Goal: Task Accomplishment & Management: Complete application form

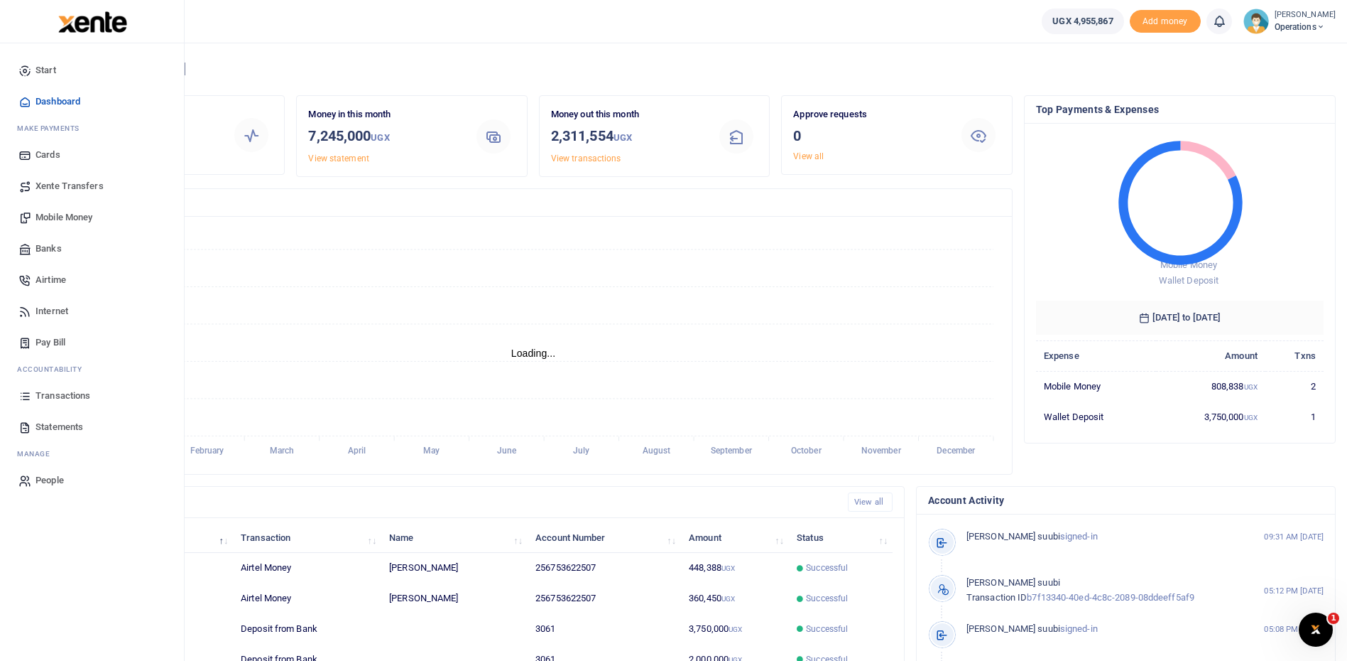
click at [55, 216] on span "Mobile Money" at bounding box center [64, 217] width 57 height 14
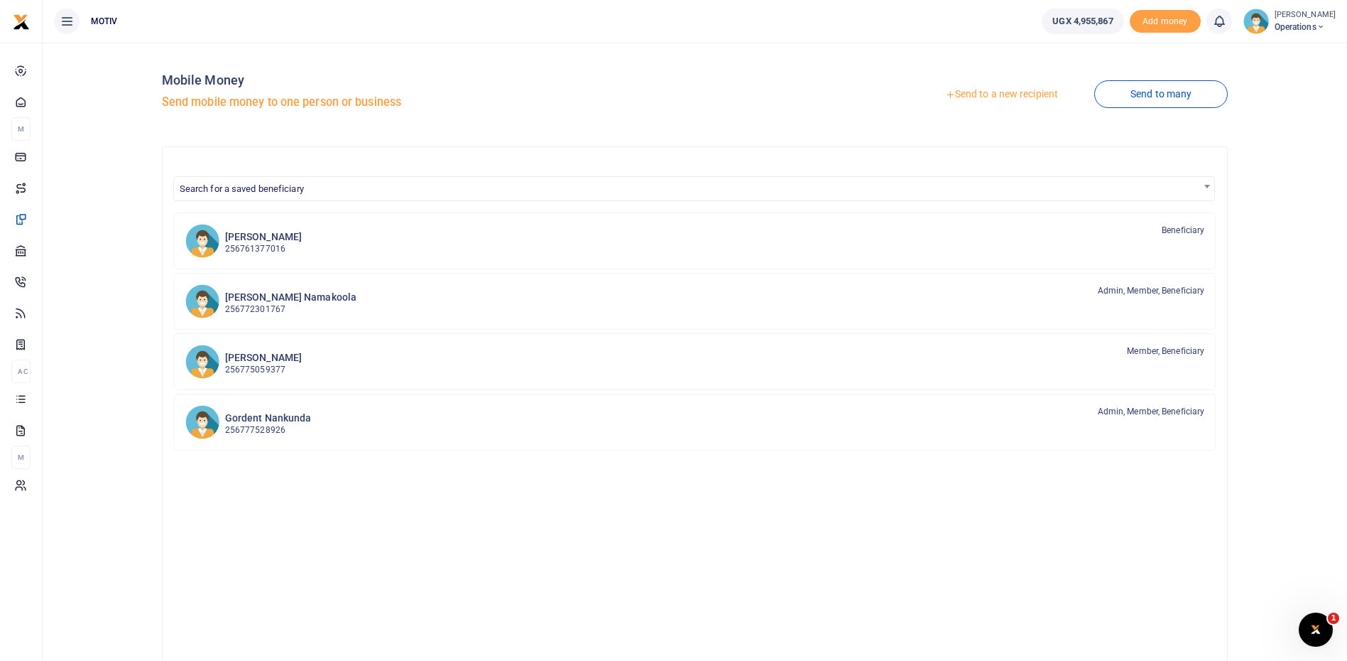
click at [999, 96] on link "Send to a new recipient" at bounding box center [1001, 95] width 185 height 26
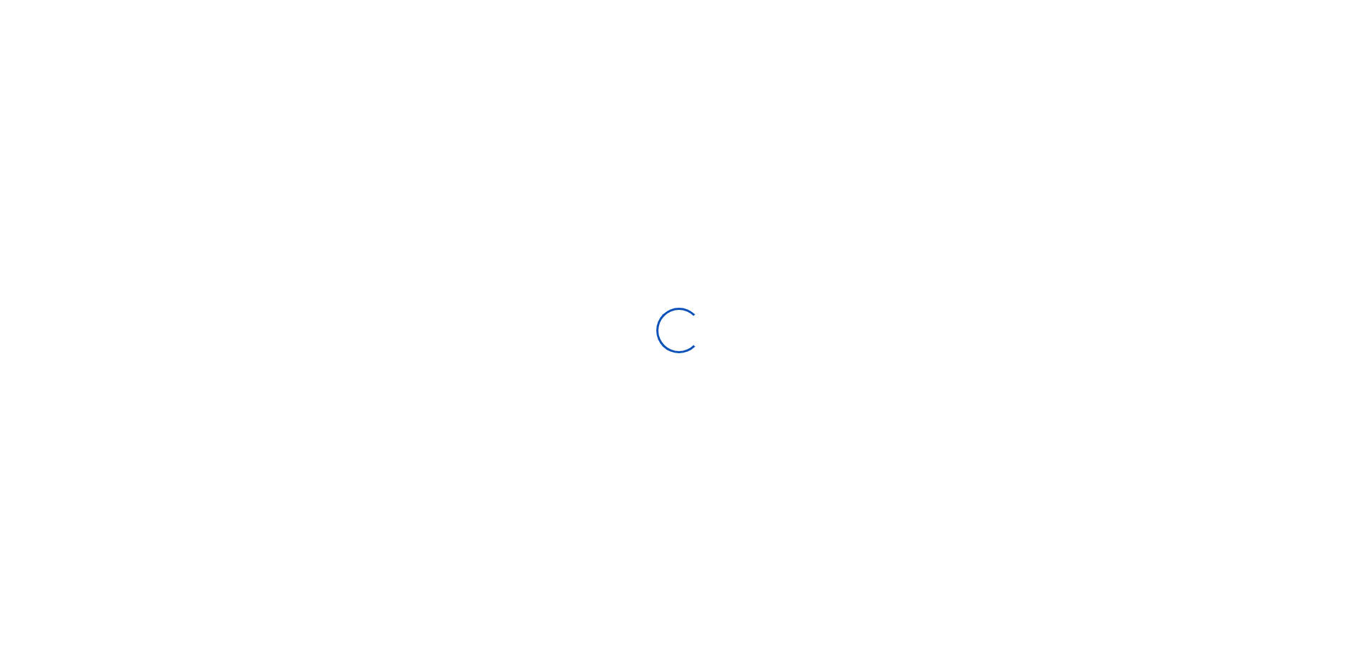
select select "Loading bundles"
select select
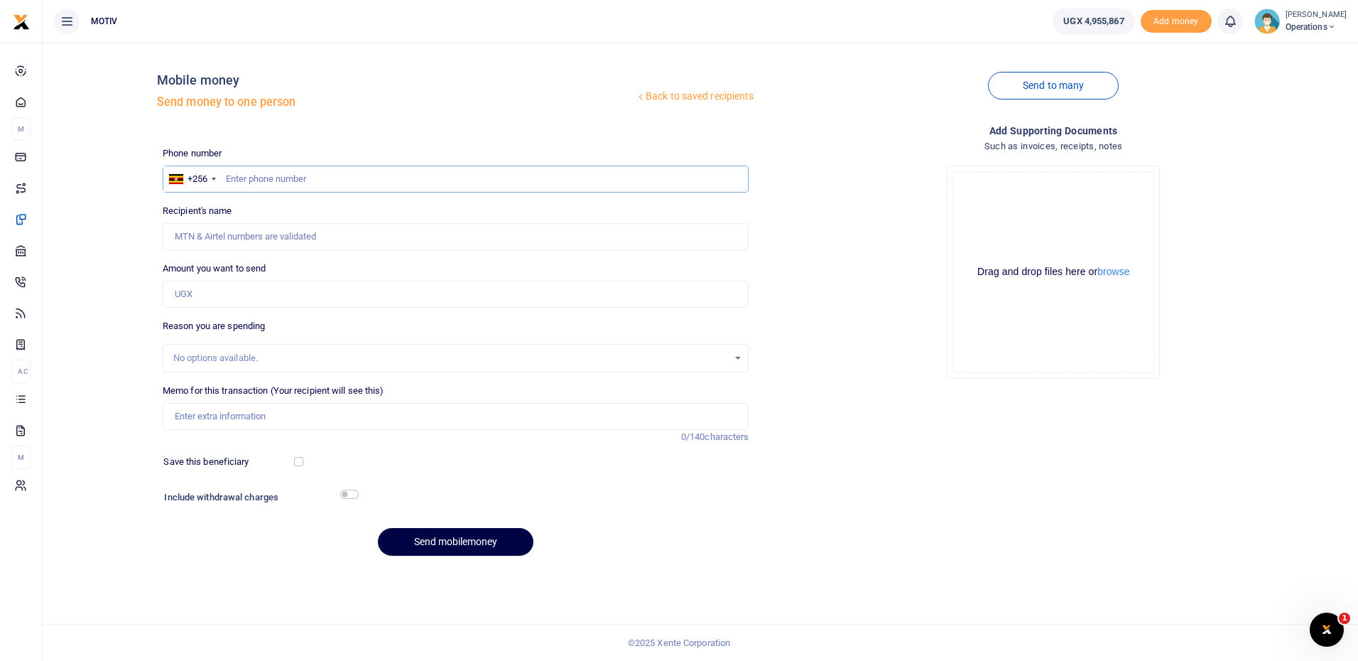
click at [318, 179] on input "text" at bounding box center [456, 178] width 587 height 27
paste input "742160727"
type input "0742160727"
type input "[PERSON_NAME]"
type input "0742160727"
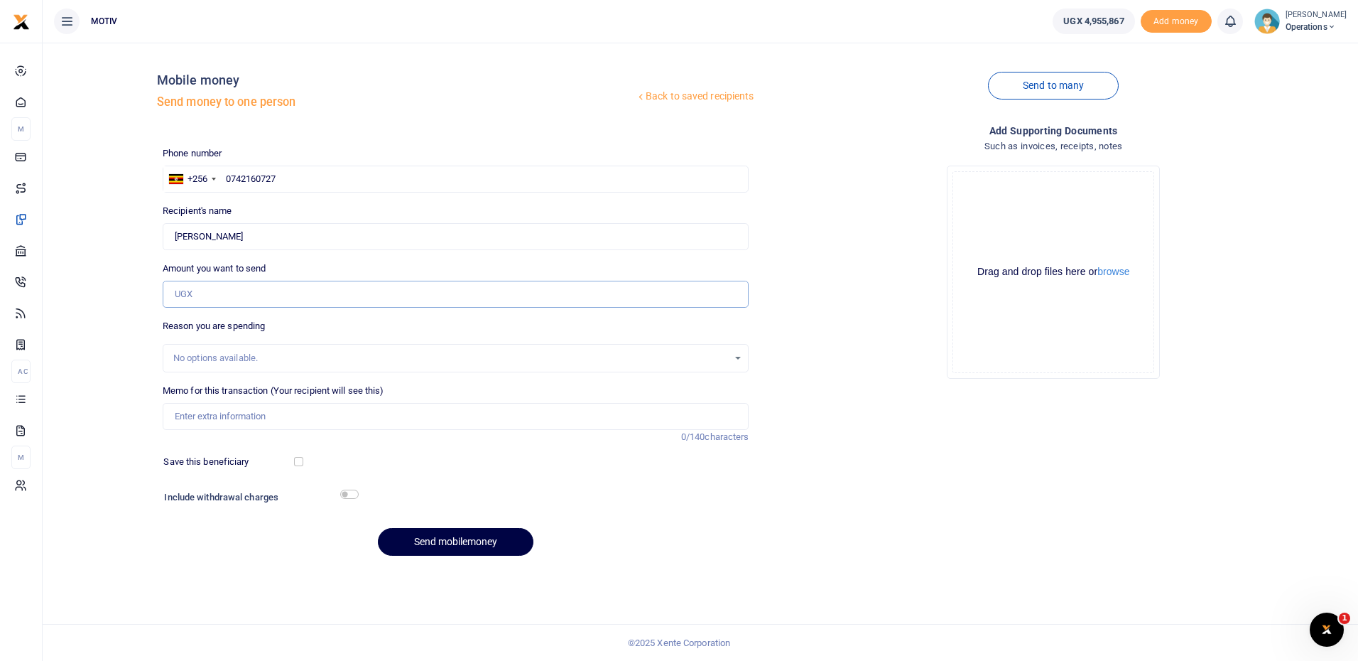
click at [268, 290] on input "Amount you want to send" at bounding box center [456, 294] width 587 height 27
paste input "240,000.0"
type input "240,000"
click at [129, 399] on div "Back to saved recipients Mobile money Send money to one person Send to many Pho…" at bounding box center [700, 310] width 1304 height 513
click at [175, 415] on input "Memo for this transaction (Your recipient will see this)" at bounding box center [456, 416] width 587 height 27
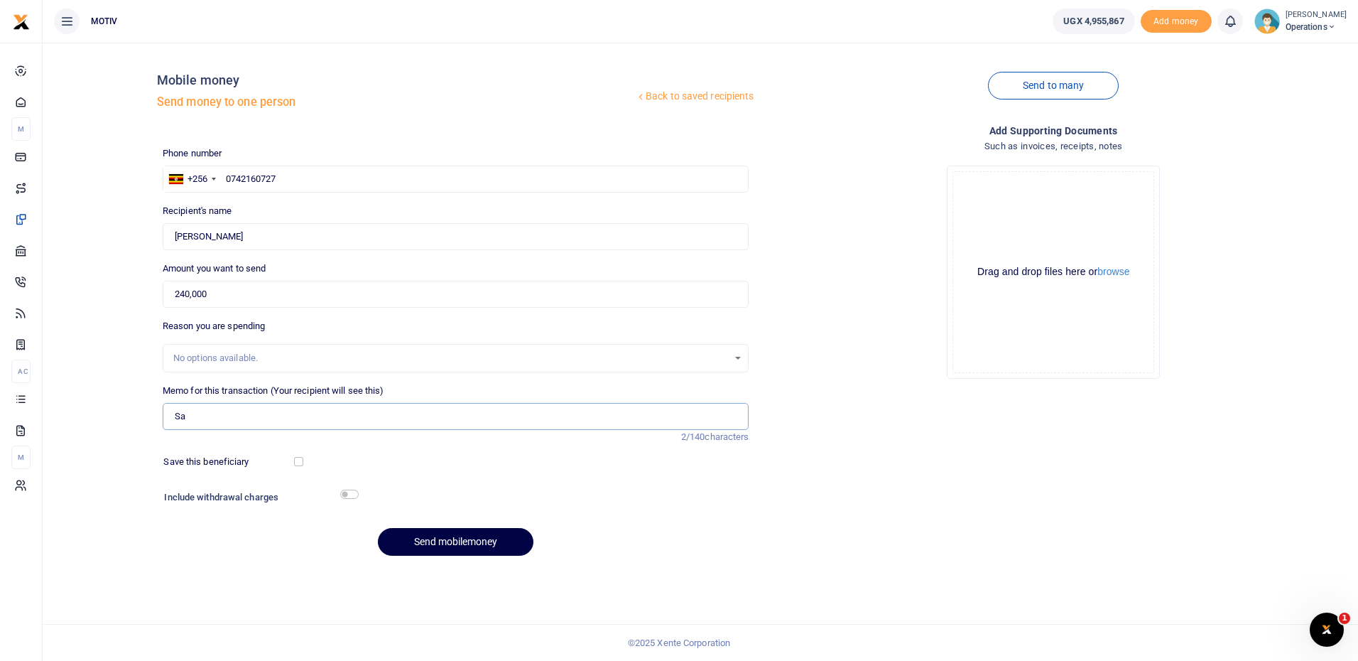
type input "S"
type input "Salary for August"
click at [296, 461] on input "checkbox" at bounding box center [298, 461] width 9 height 9
checkbox input "true"
click at [347, 494] on input "checkbox" at bounding box center [349, 493] width 18 height 9
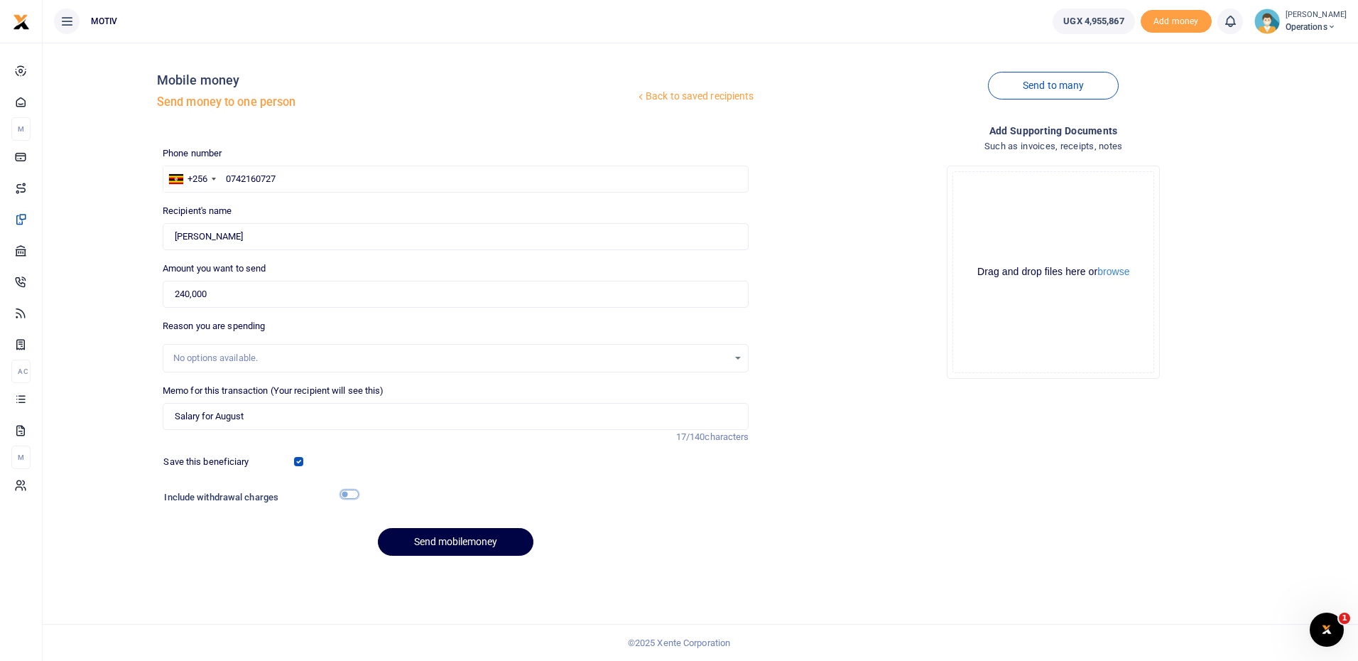
checkbox input "true"
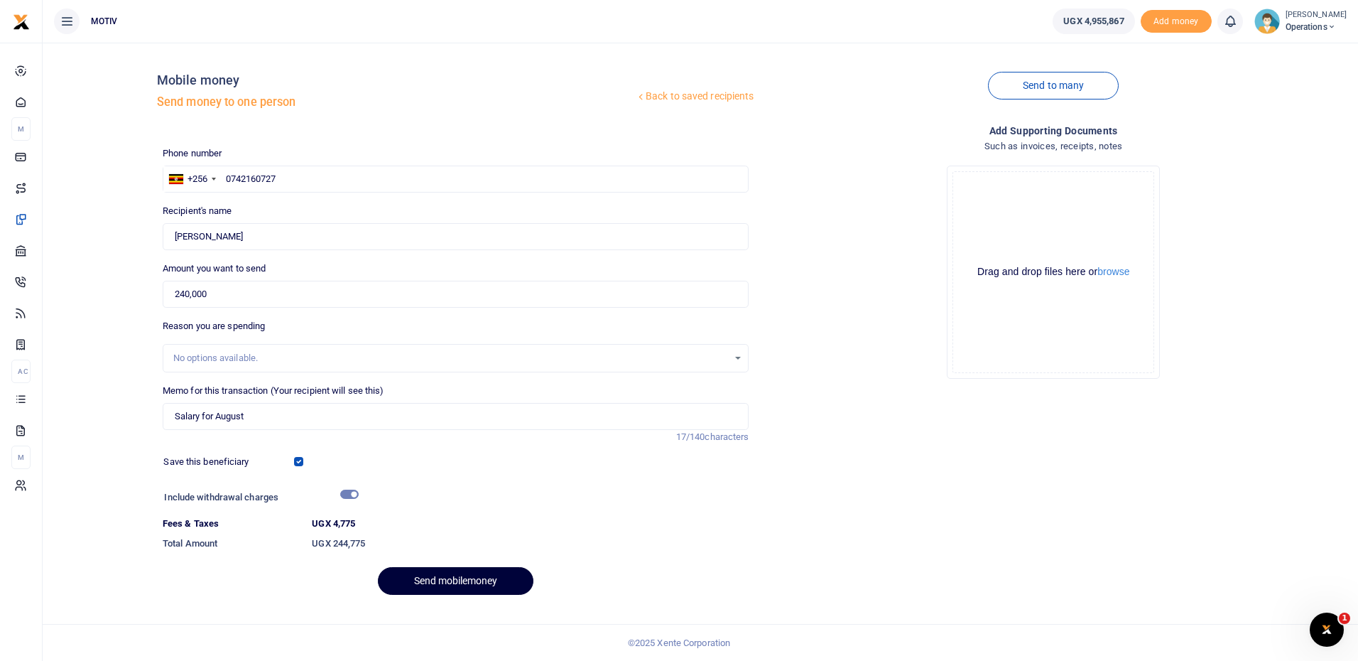
click at [444, 575] on button "Send mobilemoney" at bounding box center [456, 581] width 156 height 28
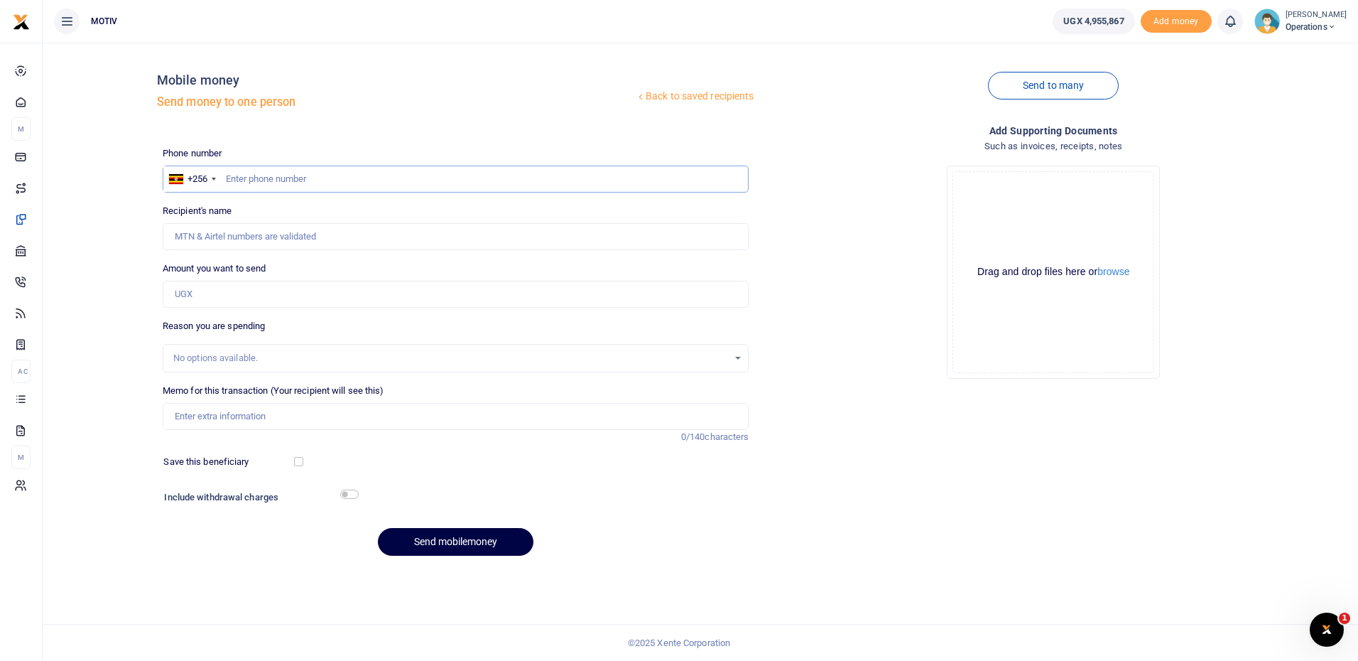
click at [300, 173] on input "text" at bounding box center [456, 178] width 587 height 27
paste input "780902990"
type input "0780902990"
type input "Egidio Mujuni"
type input "0780902990"
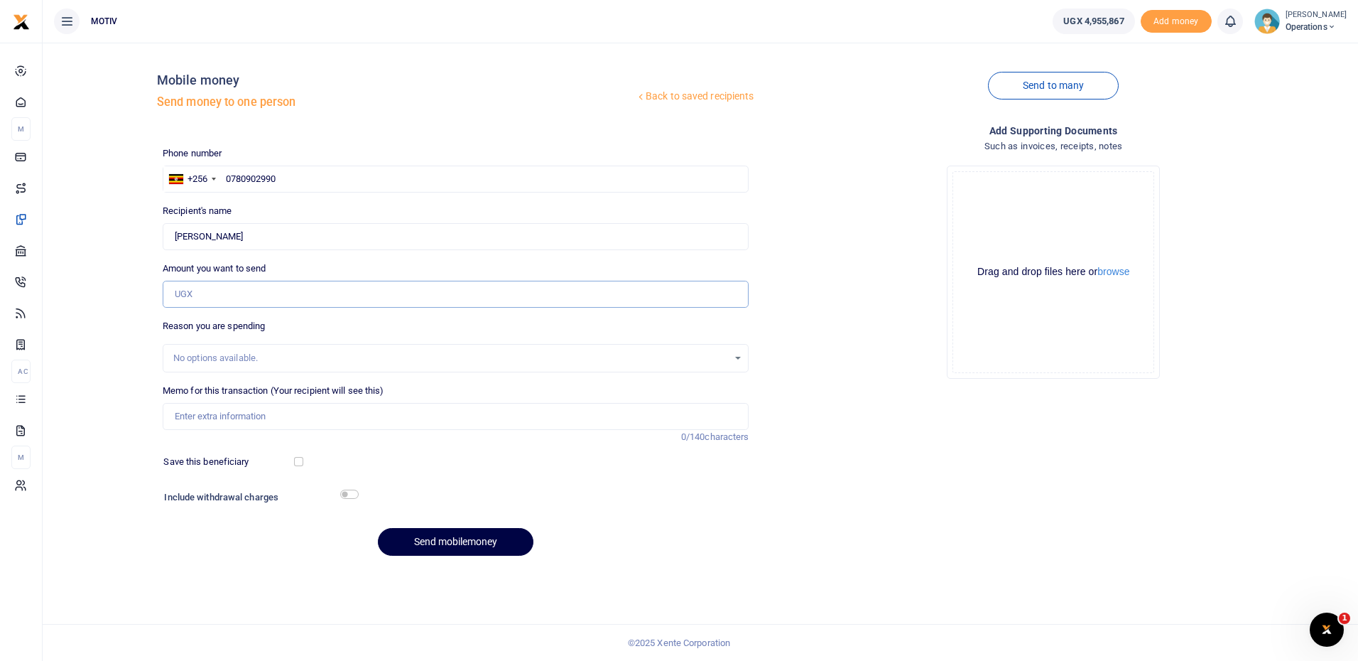
click at [317, 290] on input "Amount you want to send" at bounding box center [456, 294] width 587 height 27
paste input "340,000."
type input "340,000."
click at [197, 411] on input "Memo for this transaction (Your recipient will see this)" at bounding box center [456, 416] width 587 height 27
type input "Salary for August"
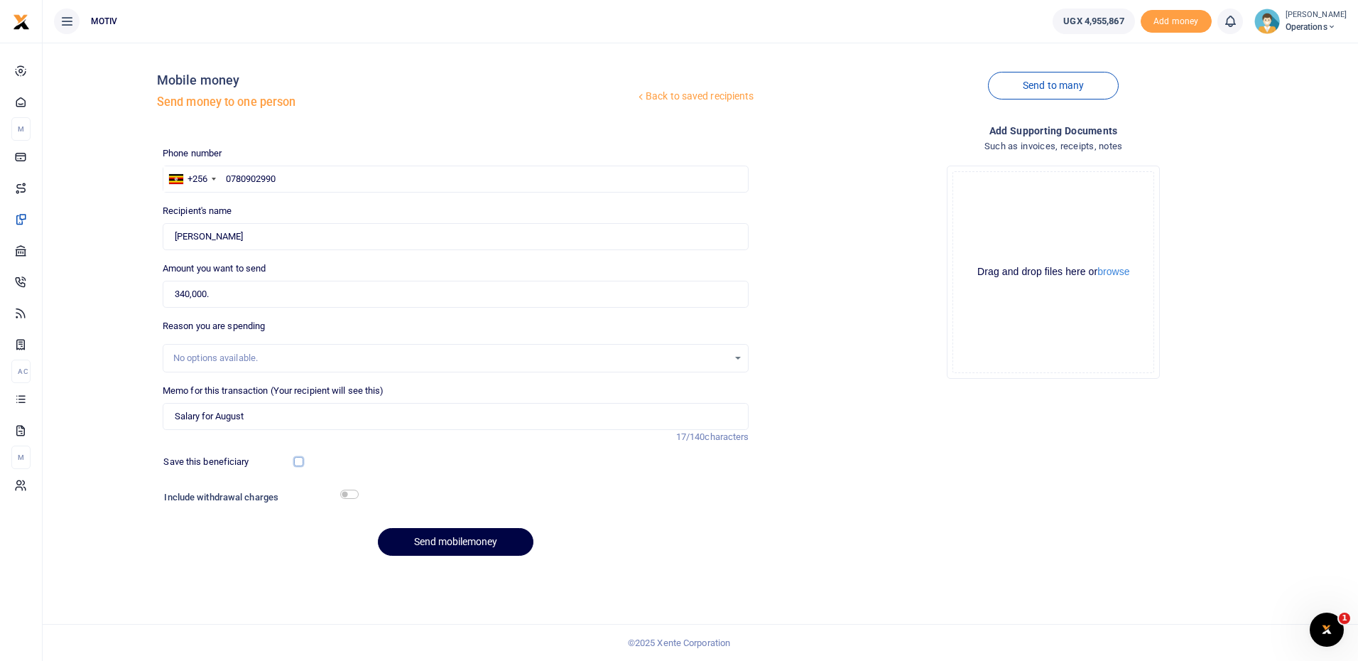
click at [295, 461] on input "checkbox" at bounding box center [298, 461] width 9 height 9
checkbox input "true"
click at [352, 494] on input "checkbox" at bounding box center [349, 493] width 18 height 9
checkbox input "true"
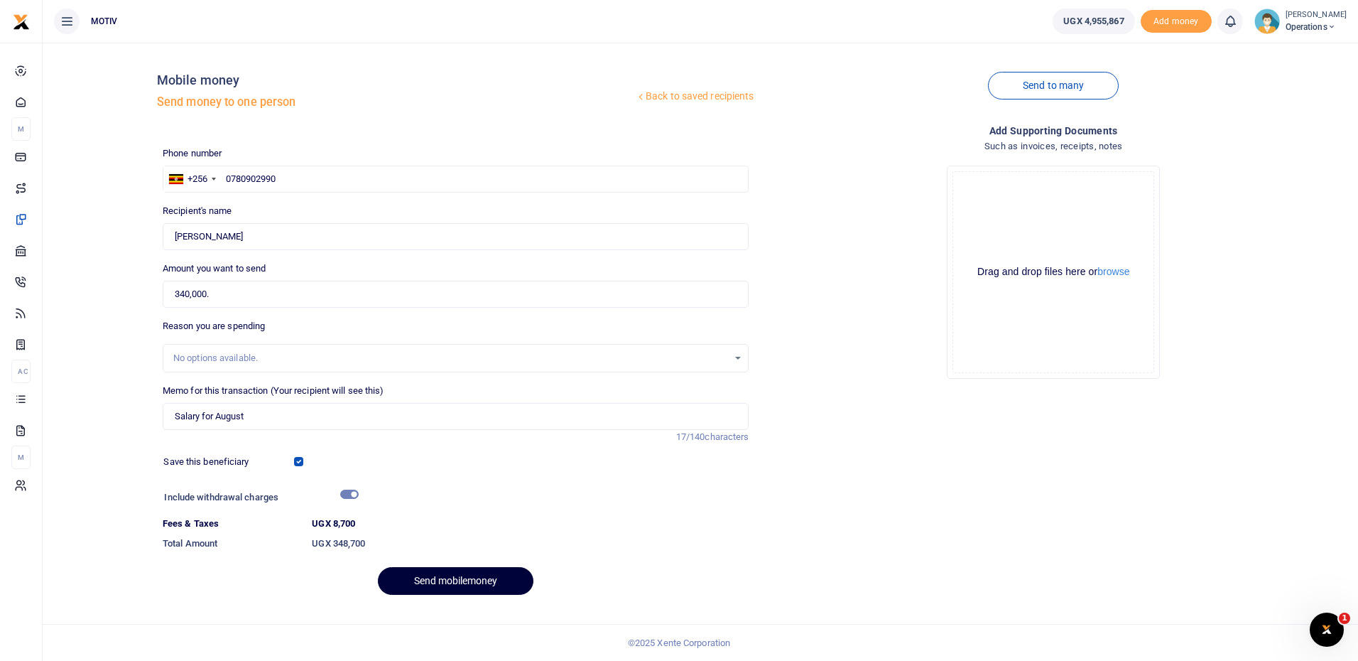
click at [447, 585] on button "Send mobilemoney" at bounding box center [456, 581] width 156 height 28
click at [78, 338] on div "Back to saved recipients Mobile money Send money to one person Send to many Pho…" at bounding box center [700, 330] width 1304 height 552
click at [214, 297] on input "340,000." at bounding box center [456, 294] width 587 height 27
type input "340,000"
click at [420, 570] on button "Send mobilemoney" at bounding box center [456, 581] width 156 height 28
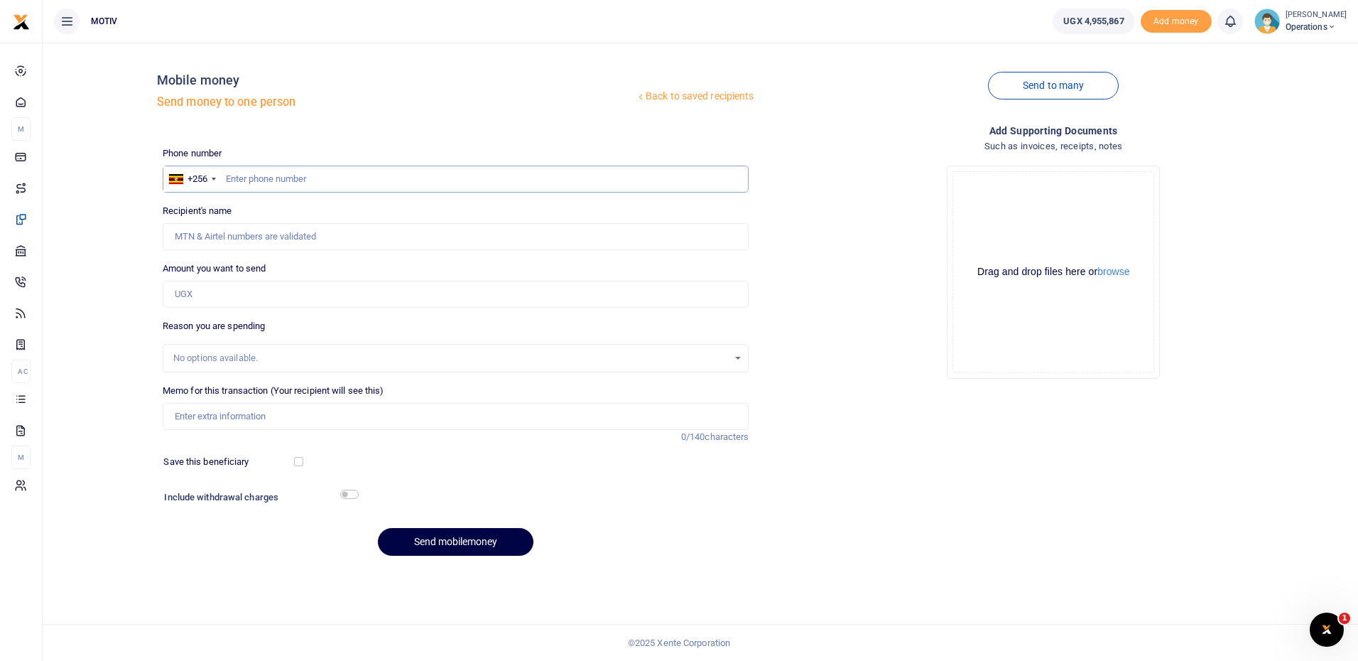
click at [309, 168] on input "text" at bounding box center [456, 178] width 587 height 27
paste input "771232531"
type input "0771232531"
type input "Eunice Naturinda"
type input "0771232531"
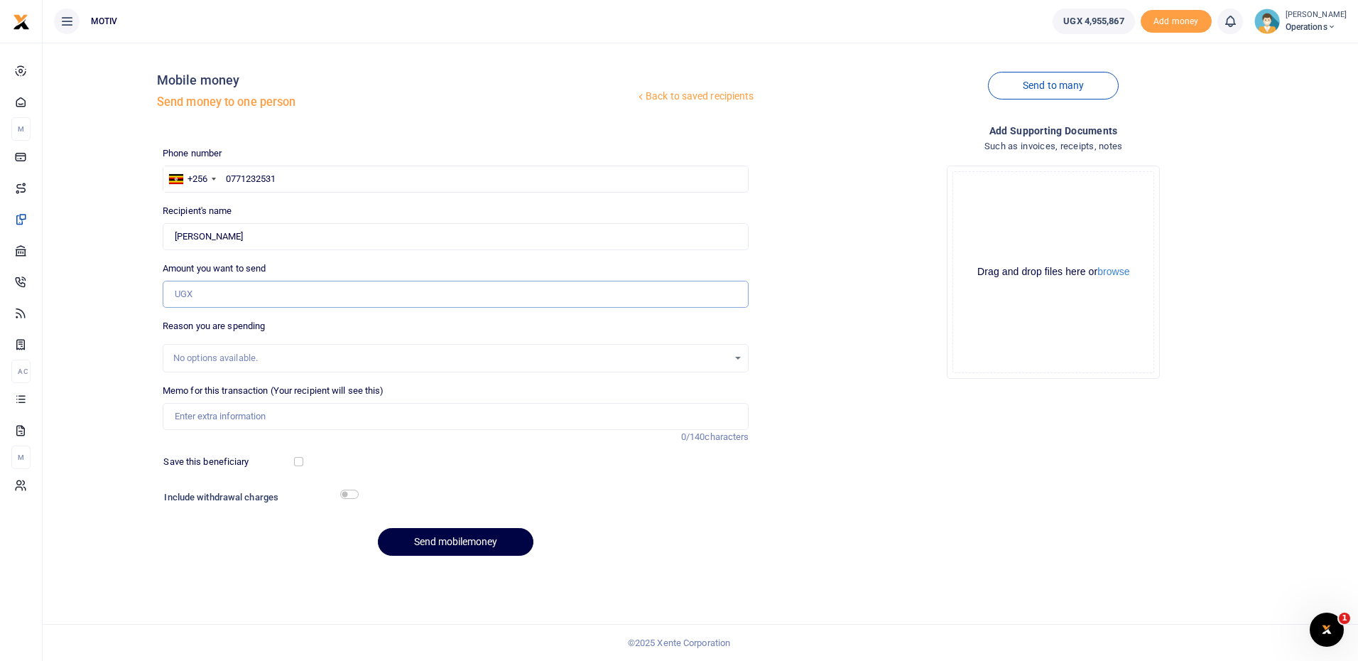
click at [188, 298] on input "Amount you want to send" at bounding box center [456, 294] width 587 height 27
type input "370,000"
click at [227, 421] on input "Memo for this transaction (Your recipient will see this)" at bounding box center [456, 416] width 587 height 27
type input "Salary for August 2025"
click at [295, 460] on input "checkbox" at bounding box center [298, 461] width 9 height 9
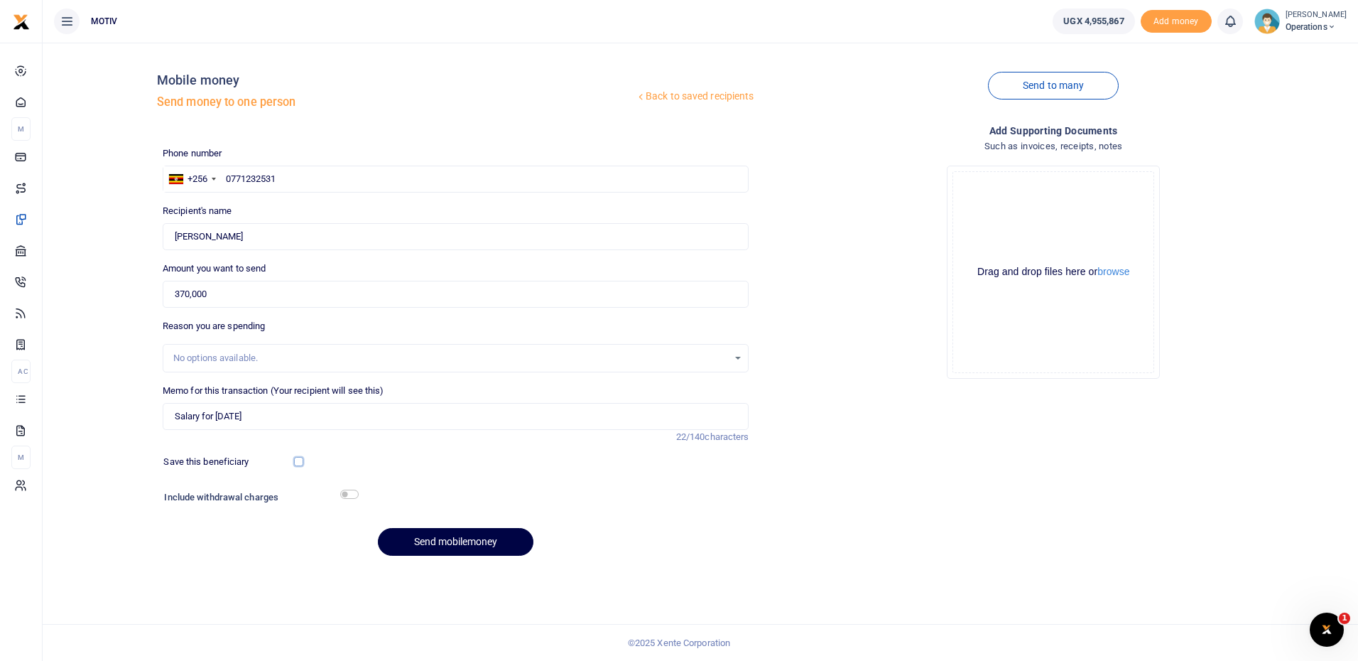
checkbox input "true"
click at [349, 498] on input "checkbox" at bounding box center [349, 493] width 18 height 9
checkbox input "true"
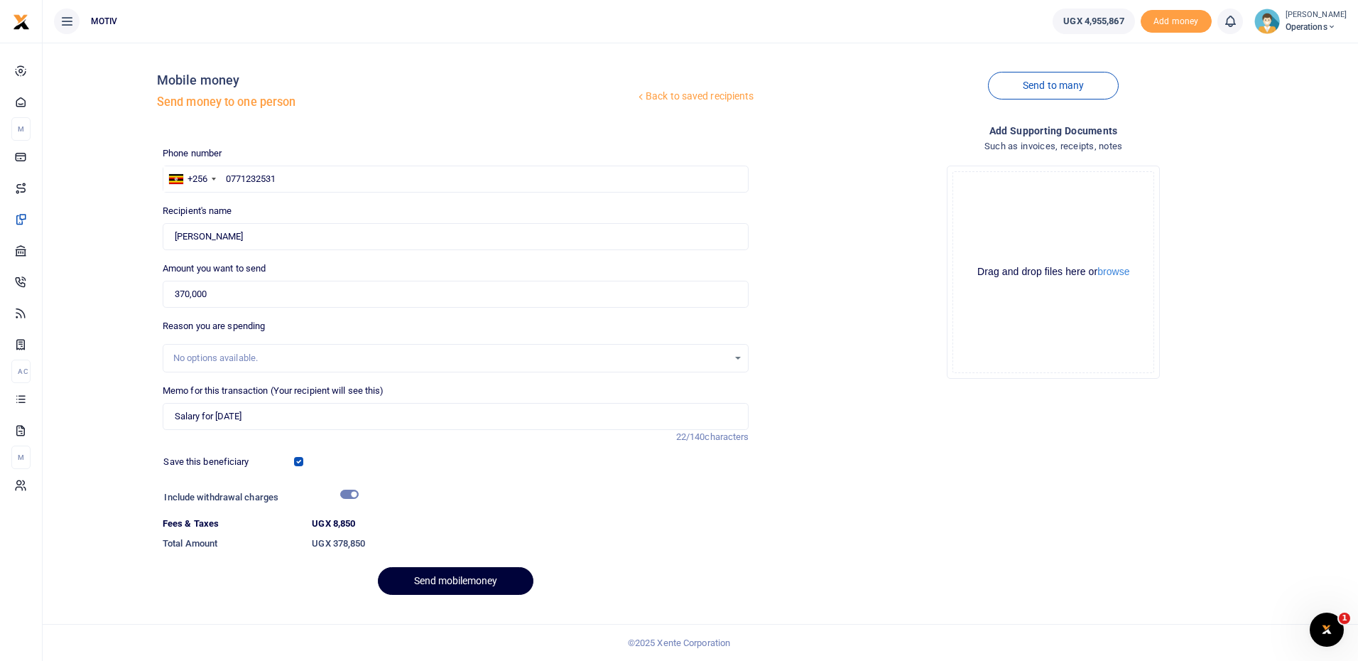
click at [435, 582] on button "Send mobilemoney" at bounding box center [456, 581] width 156 height 28
type input "0771232531"
click at [440, 584] on button "Send mobilemoney" at bounding box center [456, 581] width 156 height 28
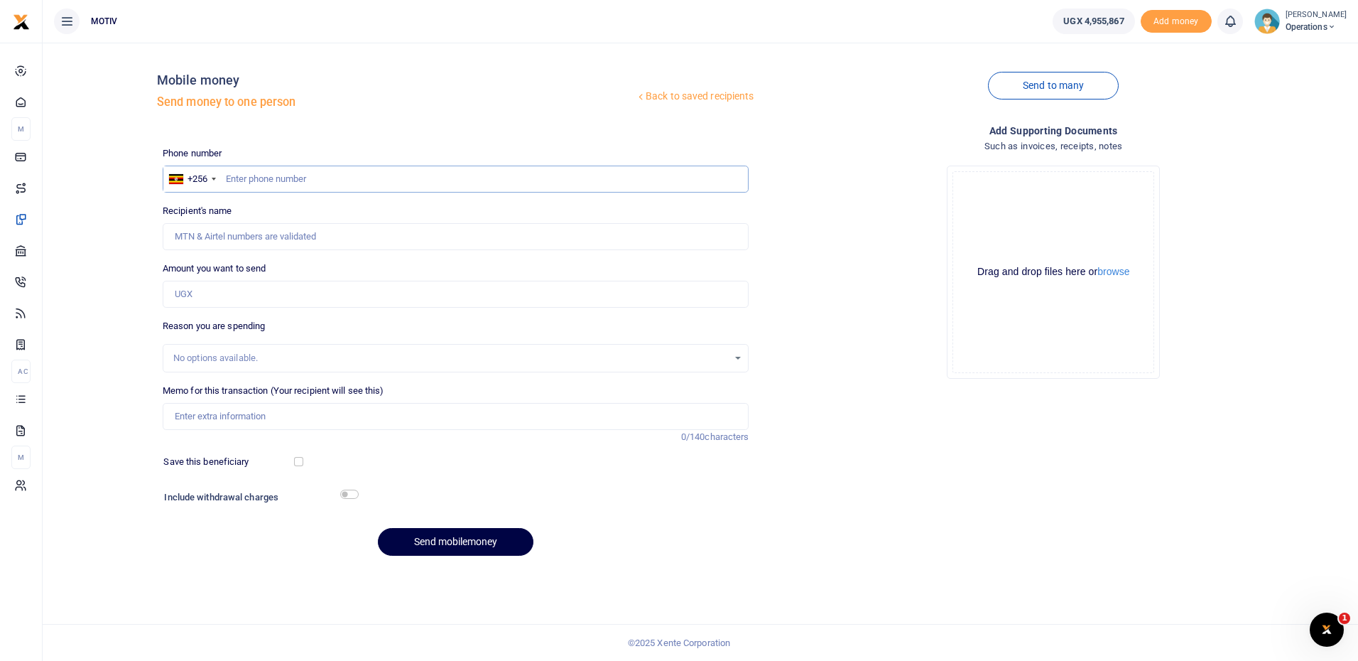
click at [298, 184] on input "text" at bounding box center [456, 178] width 587 height 27
paste input "771232531"
type input "0771232531"
type input "[PERSON_NAME]"
type input "0771232531"
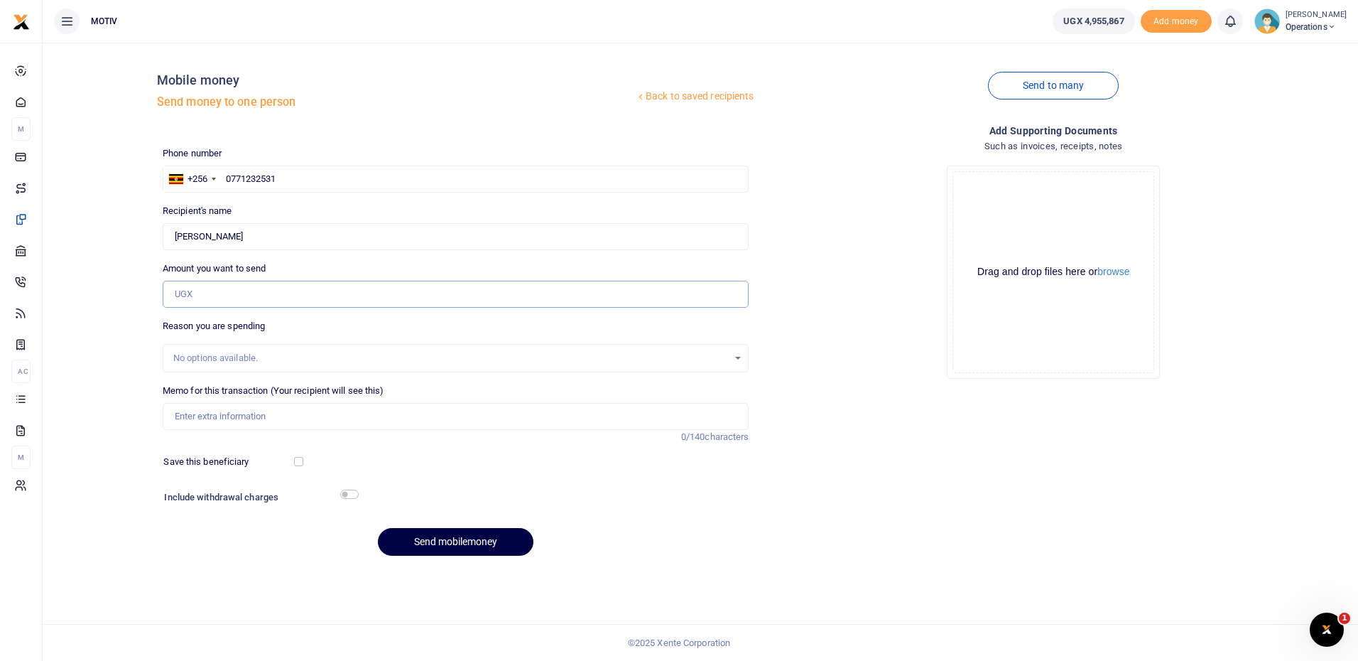
click at [192, 296] on input "Amount you want to send" at bounding box center [456, 294] width 587 height 27
paste input "485,000"
type input "485,000"
click at [205, 414] on input "Memo for this transaction (Your recipient will see this)" at bounding box center [456, 416] width 587 height 27
type input "Salary for [DATE]"
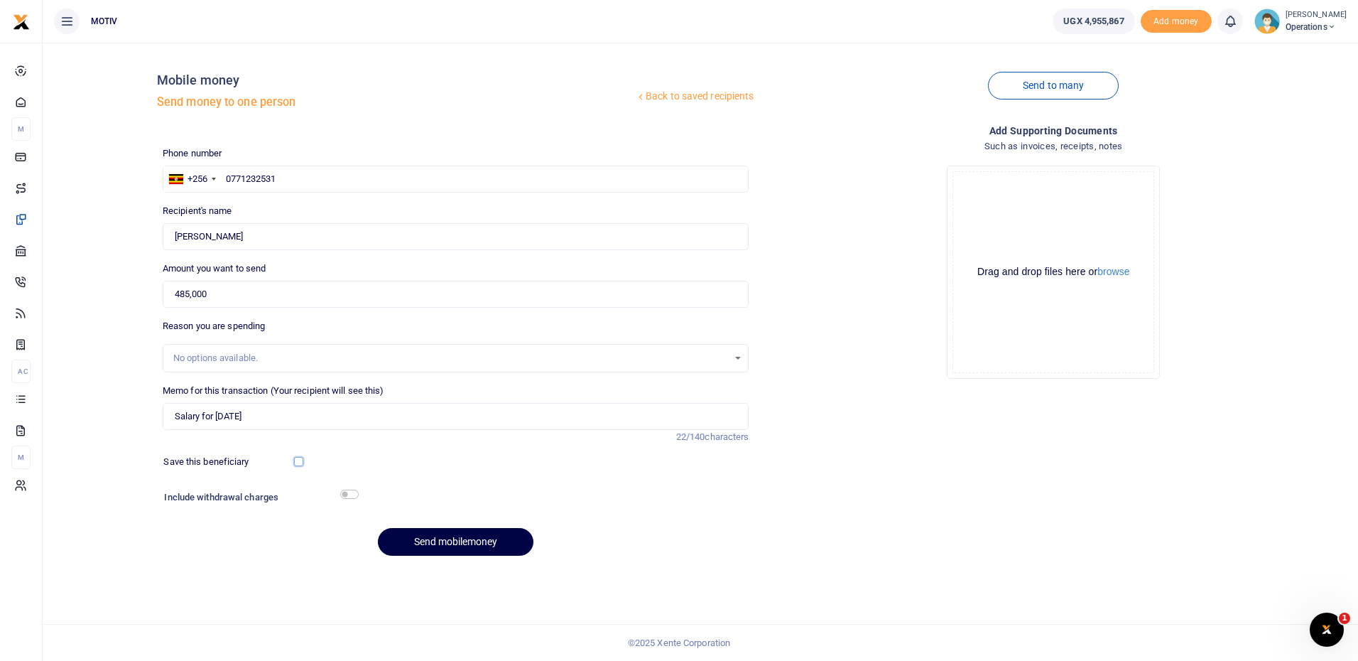
click at [299, 460] on input "checkbox" at bounding box center [298, 461] width 9 height 9
checkbox input "true"
click at [347, 495] on input "checkbox" at bounding box center [349, 493] width 18 height 9
checkbox input "true"
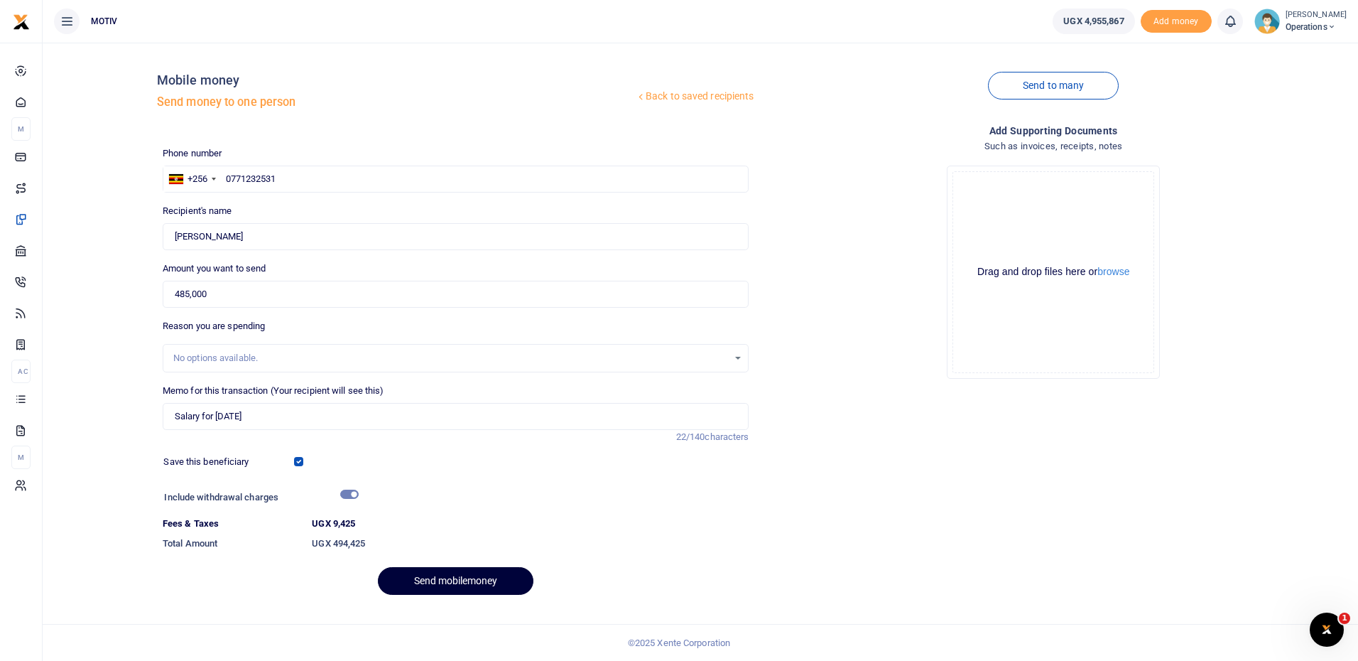
click at [432, 585] on button "Send mobilemoney" at bounding box center [456, 581] width 156 height 28
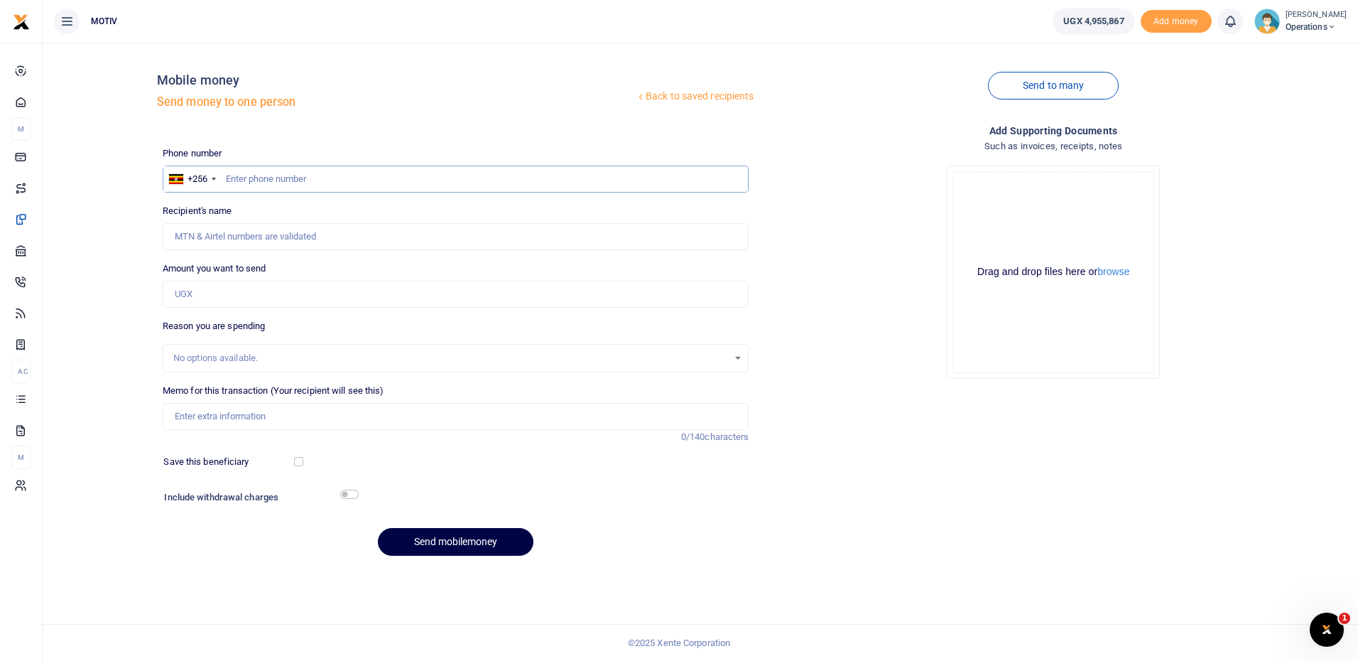
click at [267, 178] on input "text" at bounding box center [456, 178] width 587 height 27
paste input "764224904"
type input "0764224904"
type input "[PERSON_NAME]"
type input "0764224904"
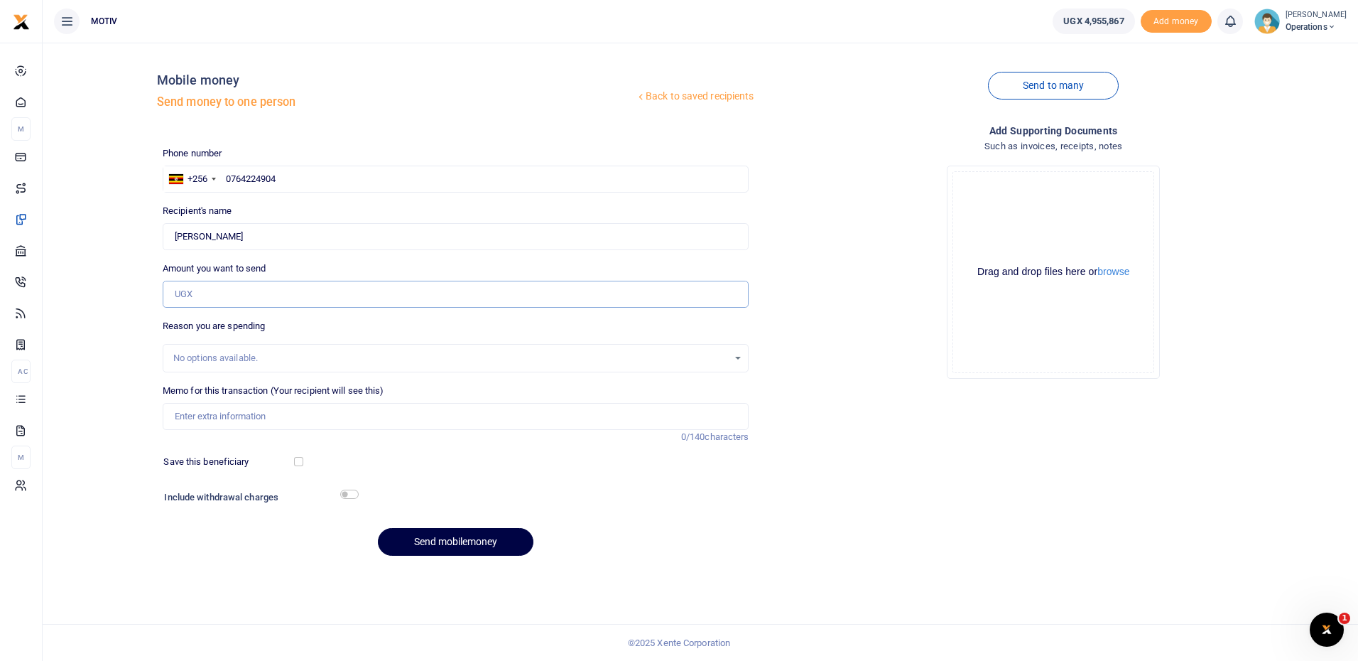
click at [211, 300] on input "Amount you want to send" at bounding box center [456, 294] width 587 height 27
type input "400,000"
click at [217, 413] on input "Memo for this transaction (Your recipient will see this)" at bounding box center [456, 416] width 587 height 27
type input "Salary for [DATE]"
click at [301, 460] on input "checkbox" at bounding box center [298, 461] width 9 height 9
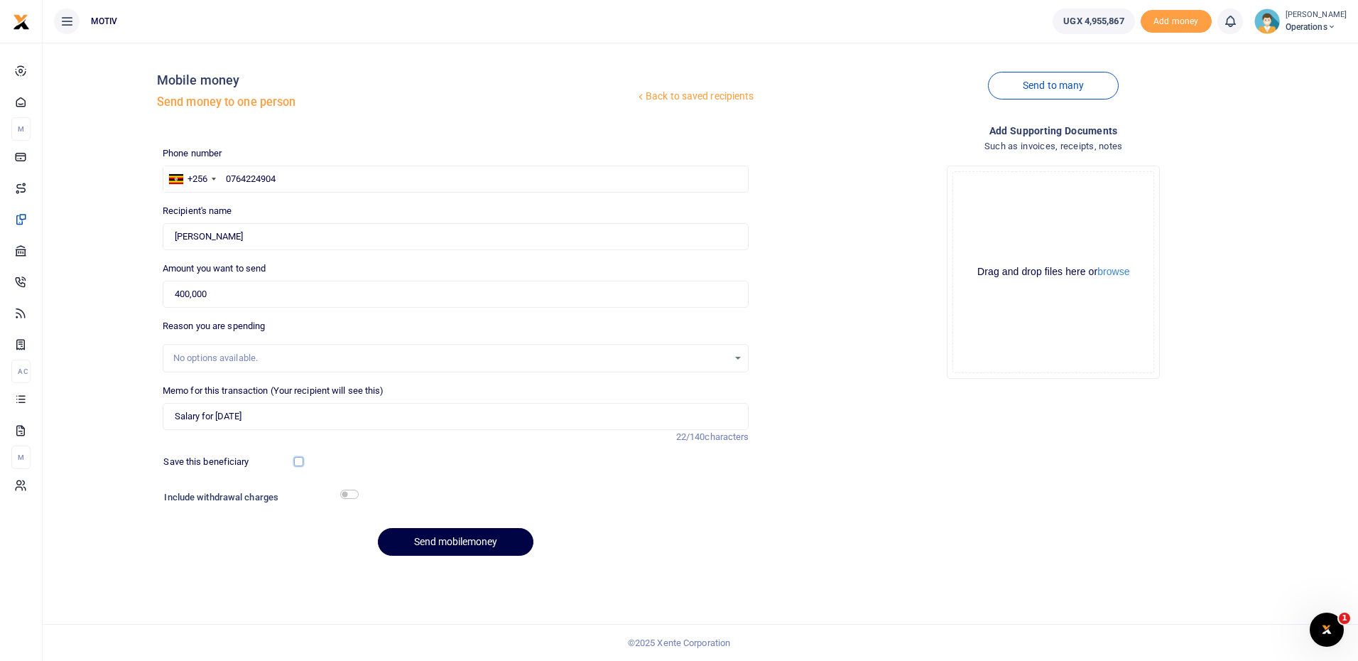
checkbox input "true"
click at [353, 494] on input "checkbox" at bounding box center [349, 493] width 18 height 9
checkbox input "true"
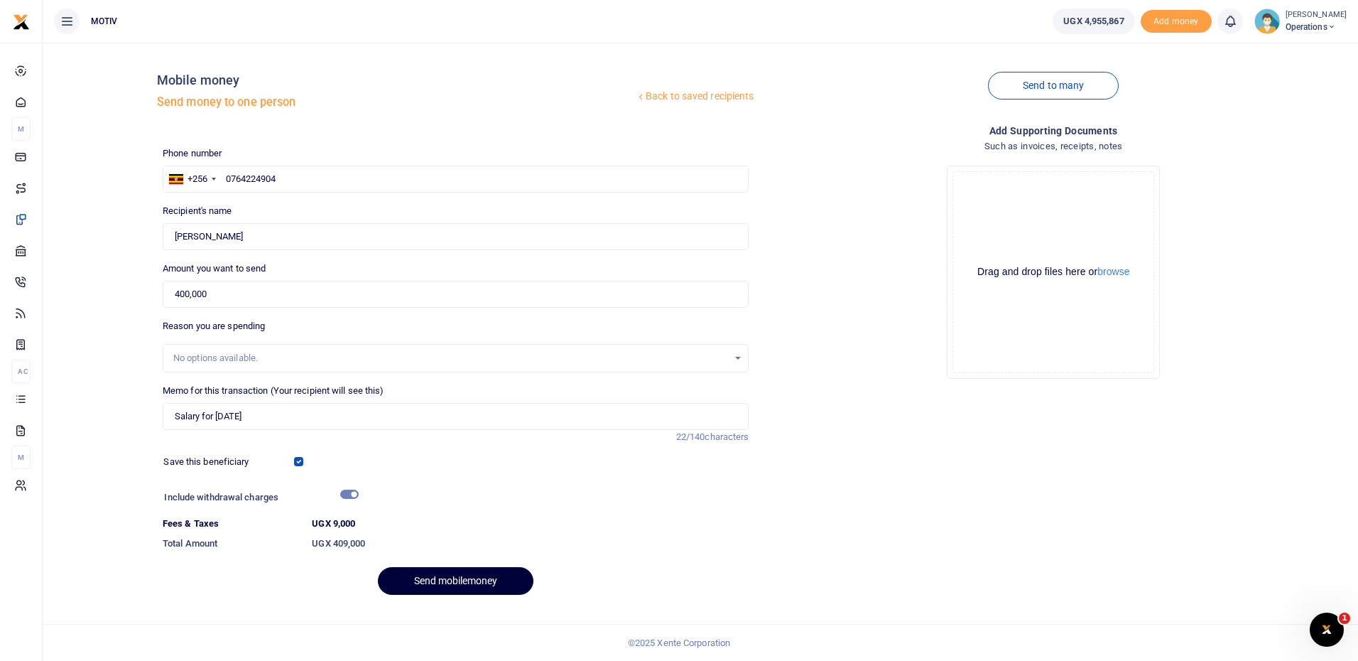
click at [428, 575] on button "Send mobilemoney" at bounding box center [456, 581] width 156 height 28
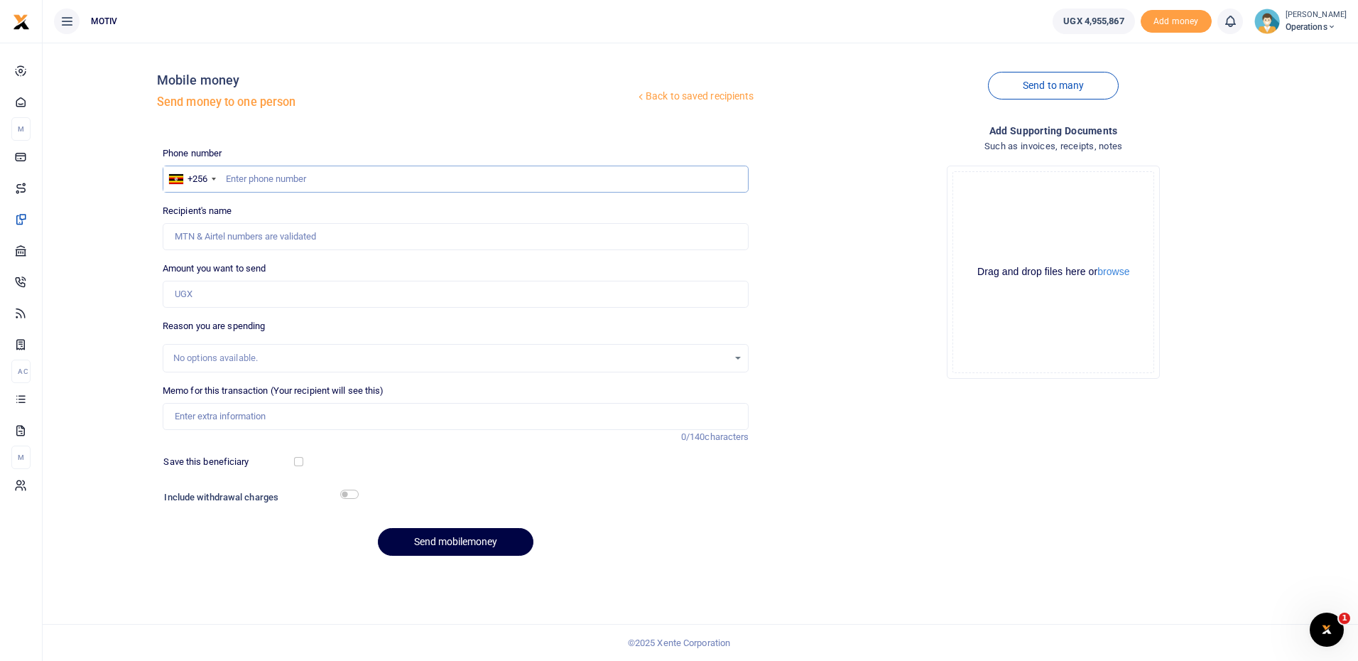
click at [285, 185] on input "text" at bounding box center [456, 178] width 587 height 27
paste input "703683004"
type input "0703683004"
type input "Douglas Nkugwa"
type input "0703683004"
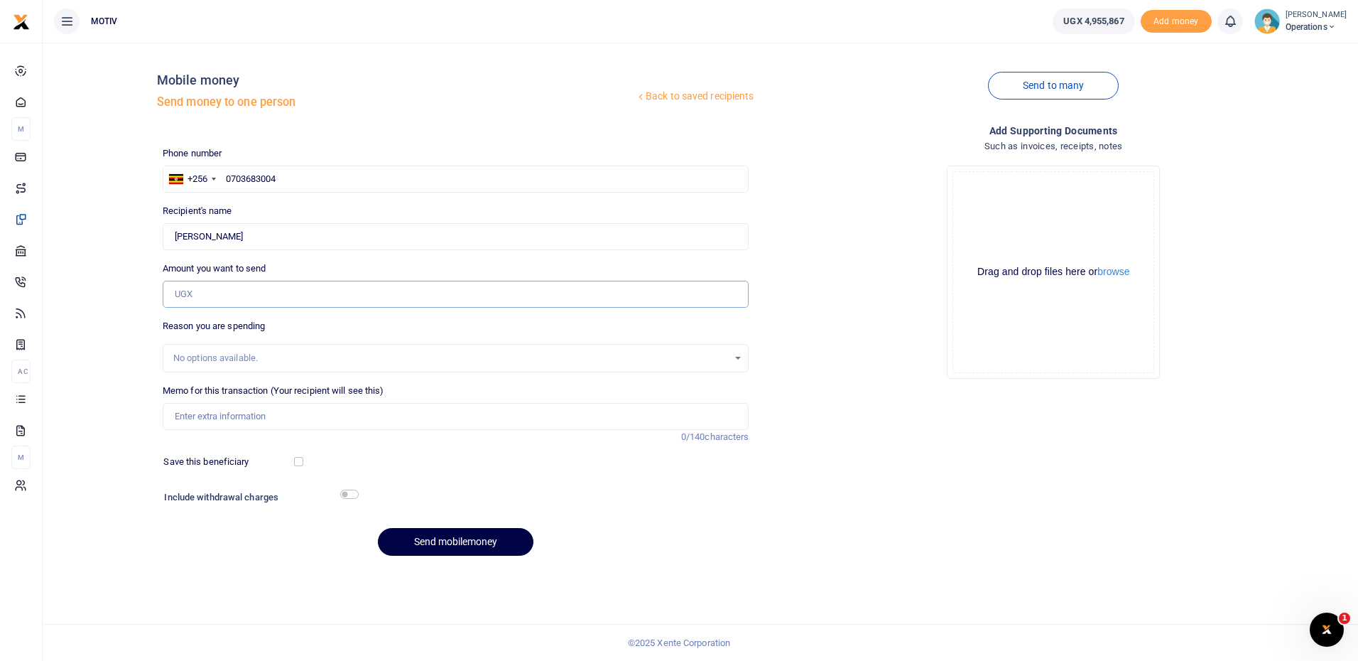
click at [190, 292] on input "Amount you want to send" at bounding box center [456, 294] width 587 height 27
type input "1,040,000"
click at [63, 380] on div "Back to saved recipients Mobile money Send money to one person Send to many Pho…" at bounding box center [700, 310] width 1304 height 513
click at [195, 415] on input "Memo for this transaction (Your recipient will see this)" at bounding box center [456, 416] width 587 height 27
type input "Salary for August 2025"
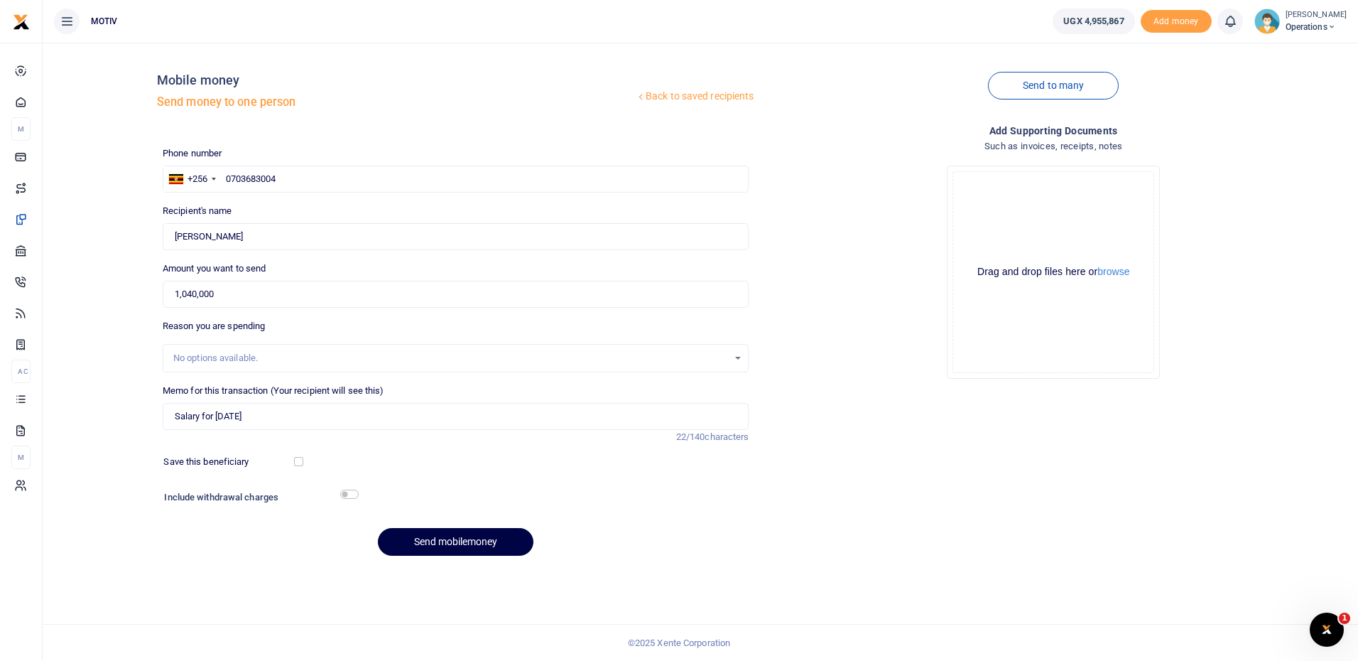
click at [303, 464] on div at bounding box center [351, 462] width 97 height 14
click at [299, 460] on input "checkbox" at bounding box center [298, 461] width 9 height 9
checkbox input "true"
click at [351, 494] on input "checkbox" at bounding box center [349, 493] width 18 height 9
checkbox input "true"
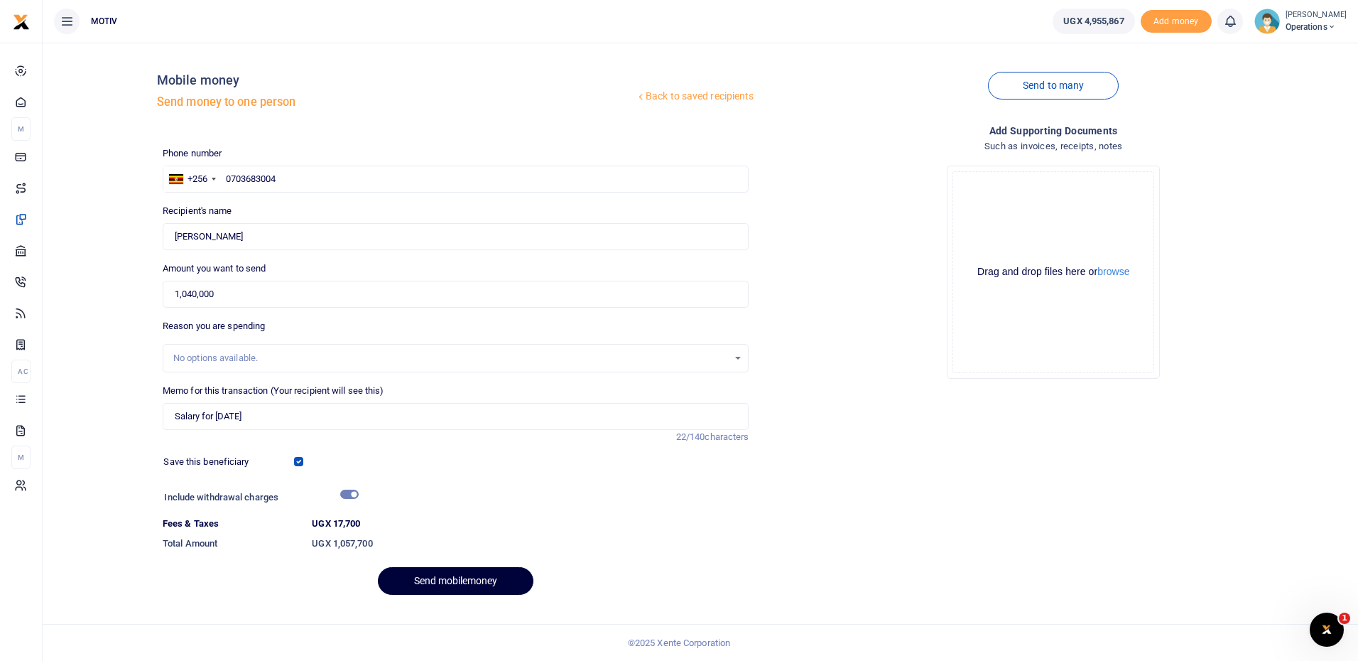
click at [431, 576] on button "Send mobilemoney" at bounding box center [456, 581] width 156 height 28
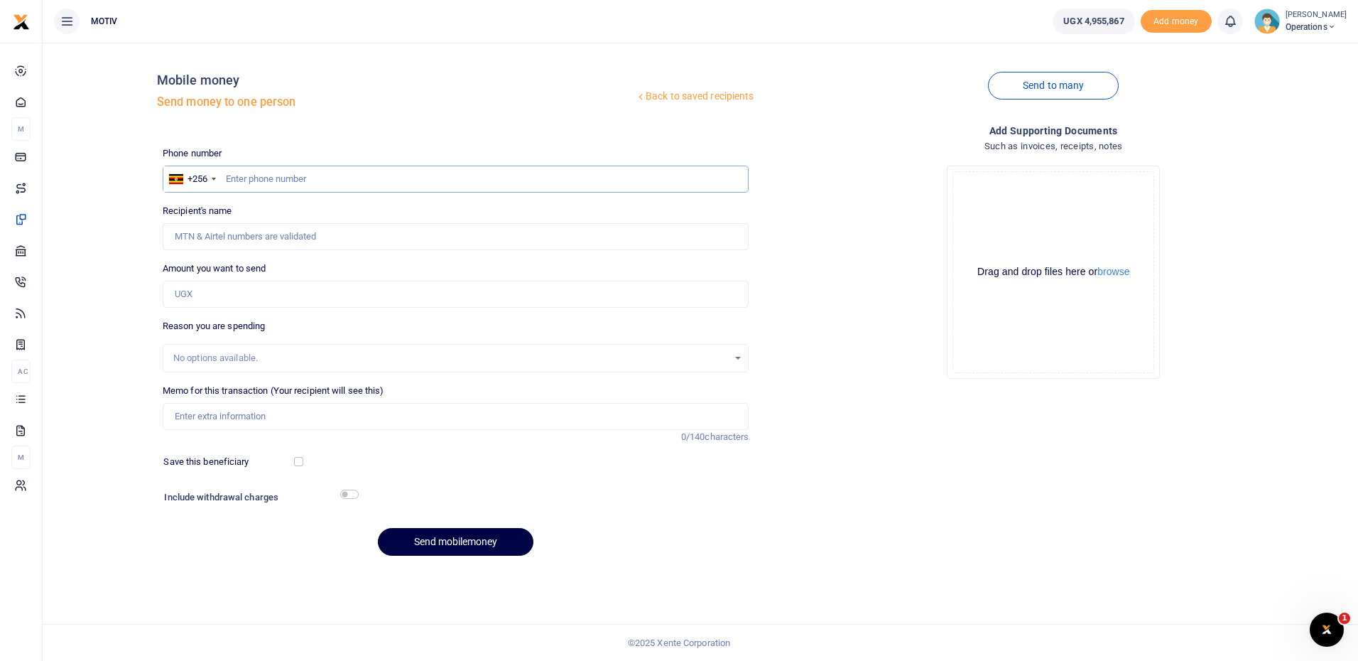
click at [262, 179] on input "text" at bounding box center [456, 178] width 587 height 27
paste input "703257836"
type input "0703257836"
click at [113, 243] on div "Back to saved recipients Mobile money Send money to one person Send to many Pho…" at bounding box center [700, 310] width 1304 height 513
type input "[PERSON_NAME] Twinamatsko"
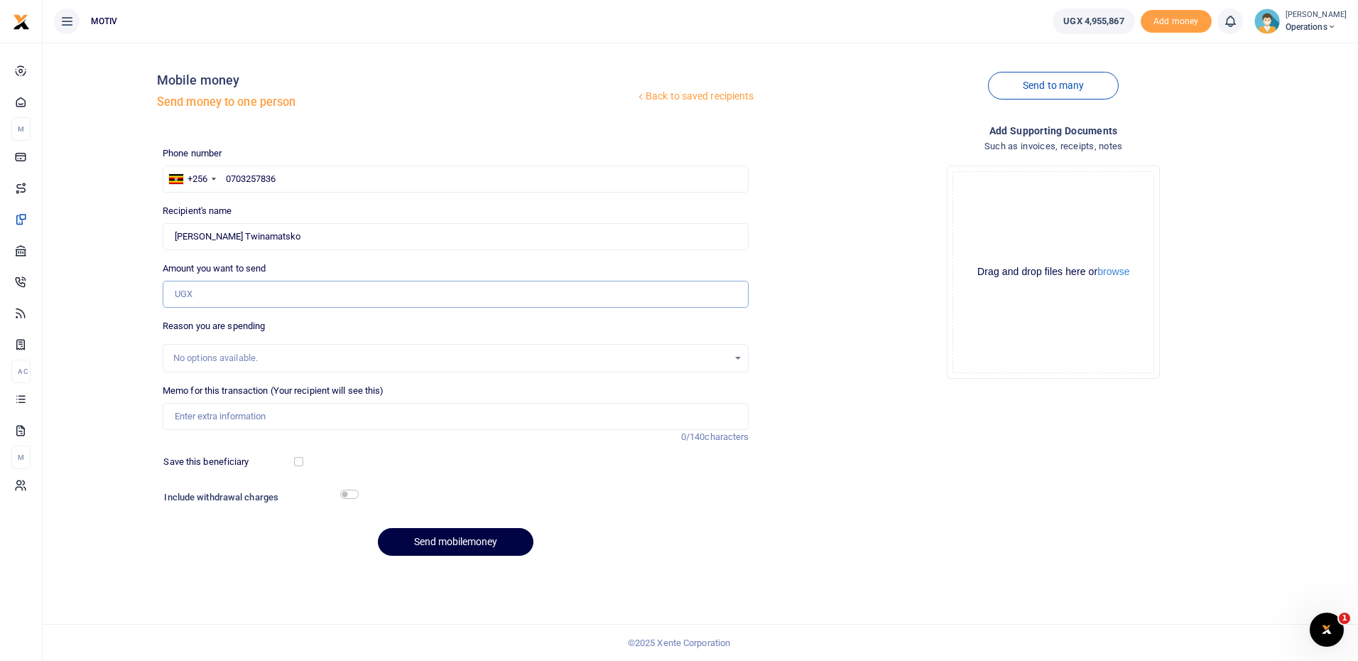
click at [279, 304] on input "Amount you want to send" at bounding box center [456, 294] width 587 height 27
type input "445,000"
click at [200, 415] on input "Memo for this transaction (Your recipient will see this)" at bounding box center [456, 416] width 587 height 27
type input "Salary for [DATE]"
click at [299, 464] on input "checkbox" at bounding box center [298, 461] width 9 height 9
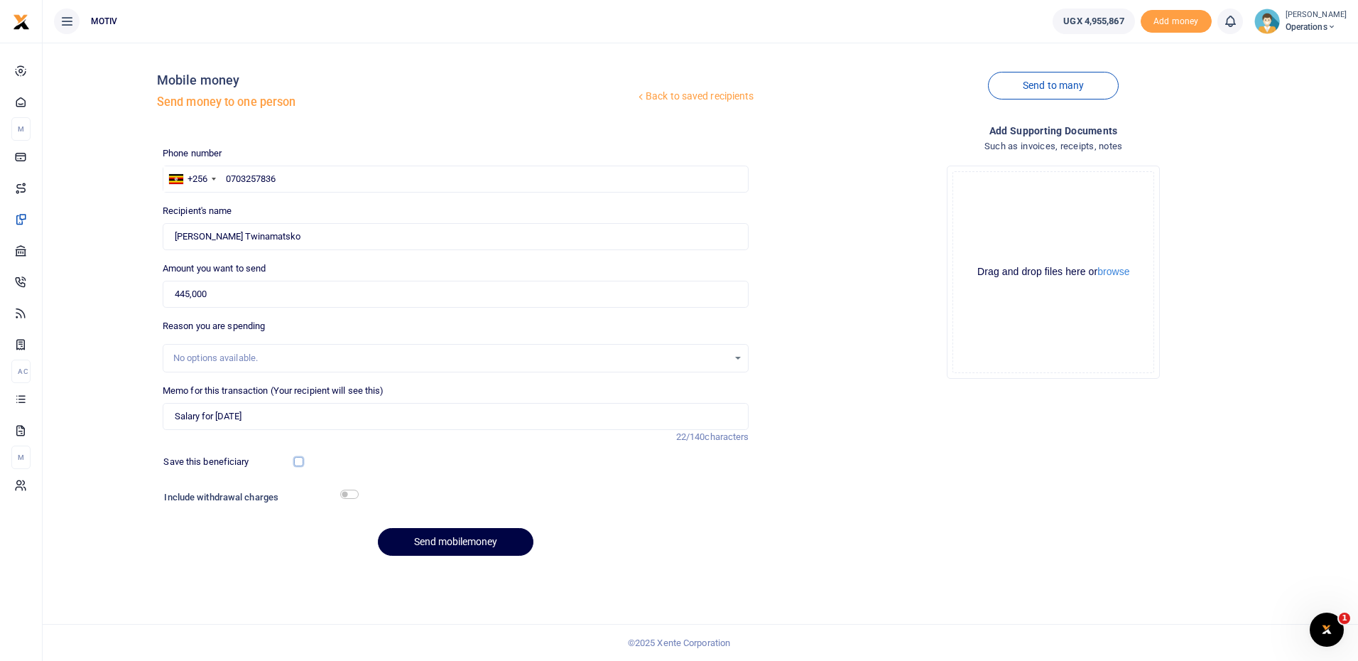
checkbox input "true"
click at [355, 491] on input "checkbox" at bounding box center [349, 493] width 18 height 9
checkbox input "true"
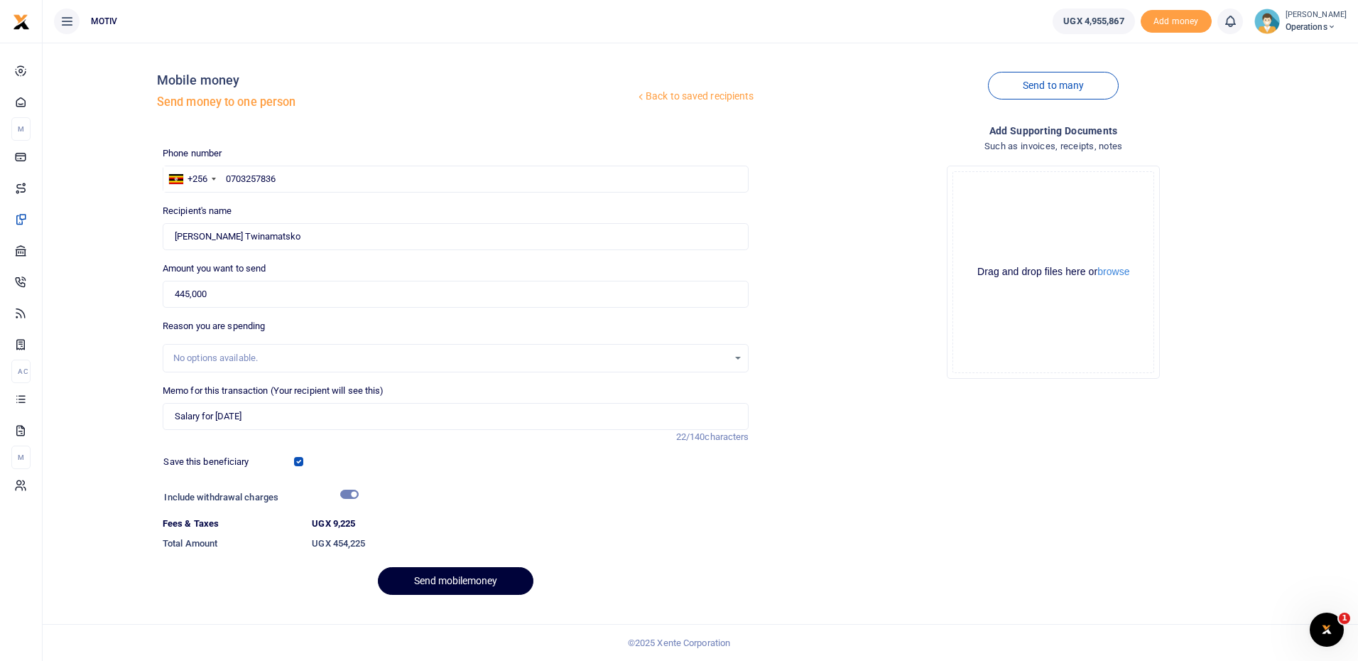
click at [433, 585] on button "Send mobilemoney" at bounding box center [456, 581] width 156 height 28
type input "0703257836"
click at [445, 574] on button "Send mobilemoney" at bounding box center [456, 581] width 156 height 28
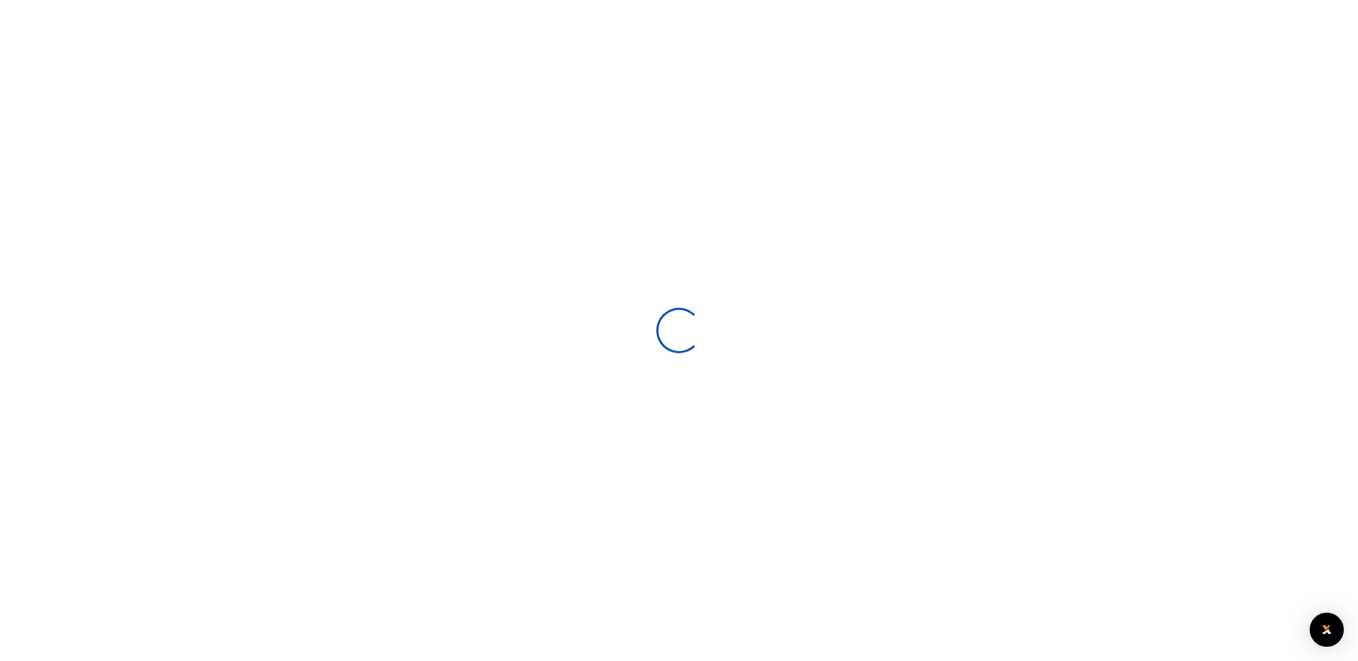
select select
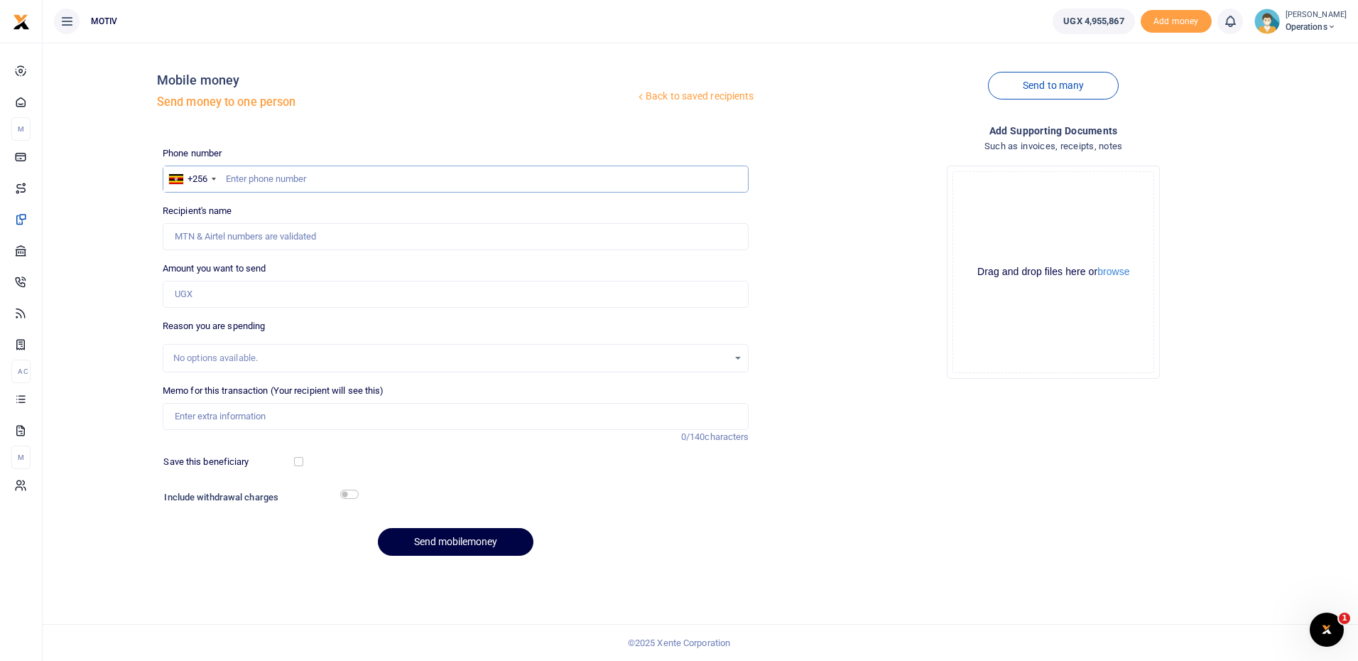
click at [300, 178] on input "text" at bounding box center [456, 178] width 587 height 27
paste input "743492568"
type input "0743492568"
click at [88, 243] on div "Back to saved recipients Mobile money Send money to one person Send to many Pho…" at bounding box center [700, 310] width 1304 height 513
type input "[PERSON_NAME]"
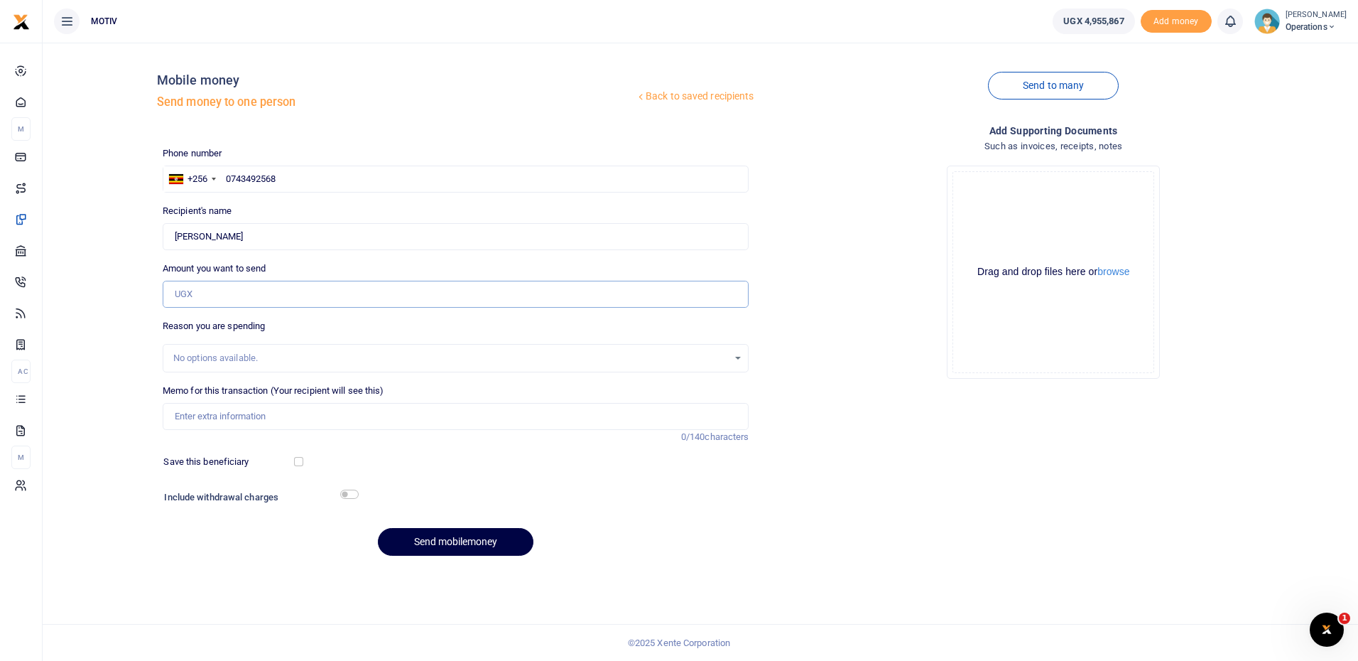
click at [180, 294] on input "Amount you want to send" at bounding box center [456, 294] width 587 height 27
type input "430,000"
click at [143, 368] on div "Back to saved recipients Mobile money Send money to one person Send to many Pho…" at bounding box center [700, 310] width 1304 height 513
click at [241, 414] on input "Memo for this transaction (Your recipient will see this)" at bounding box center [456, 416] width 587 height 27
type input "Salary for [DATE]"
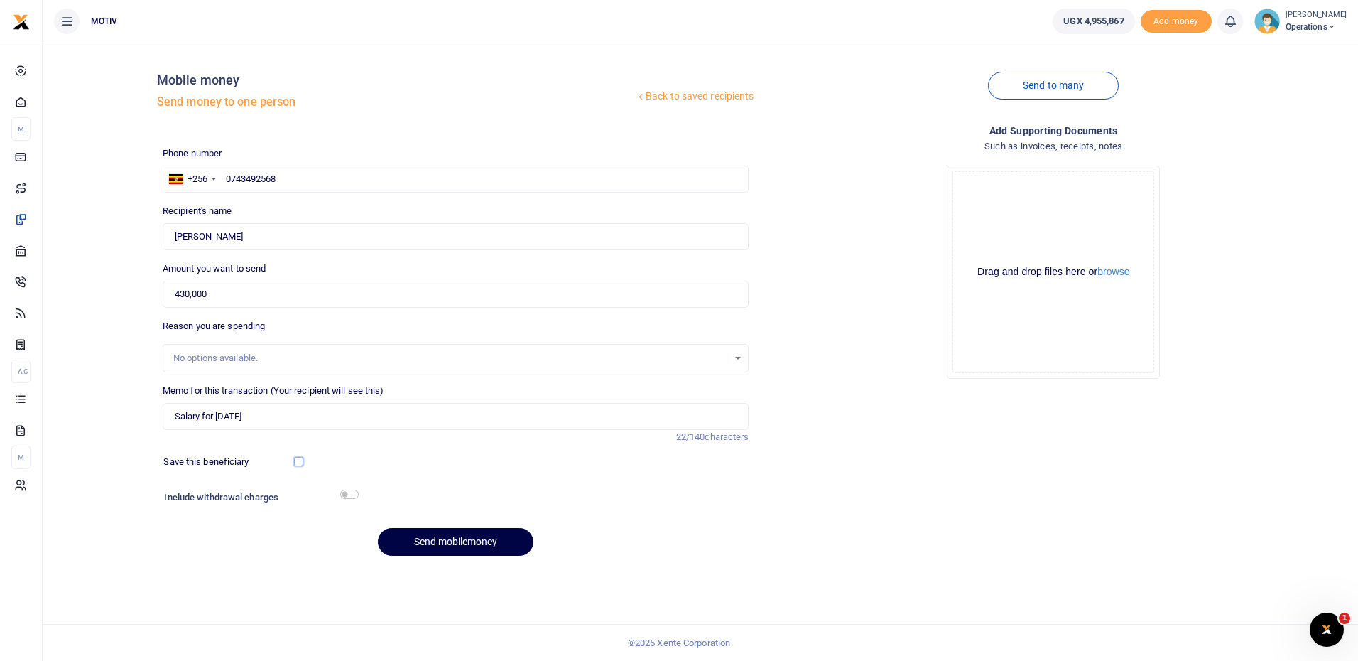
click at [300, 460] on input "checkbox" at bounding box center [298, 461] width 9 height 9
checkbox input "true"
click at [348, 494] on input "checkbox" at bounding box center [349, 493] width 18 height 9
checkbox input "true"
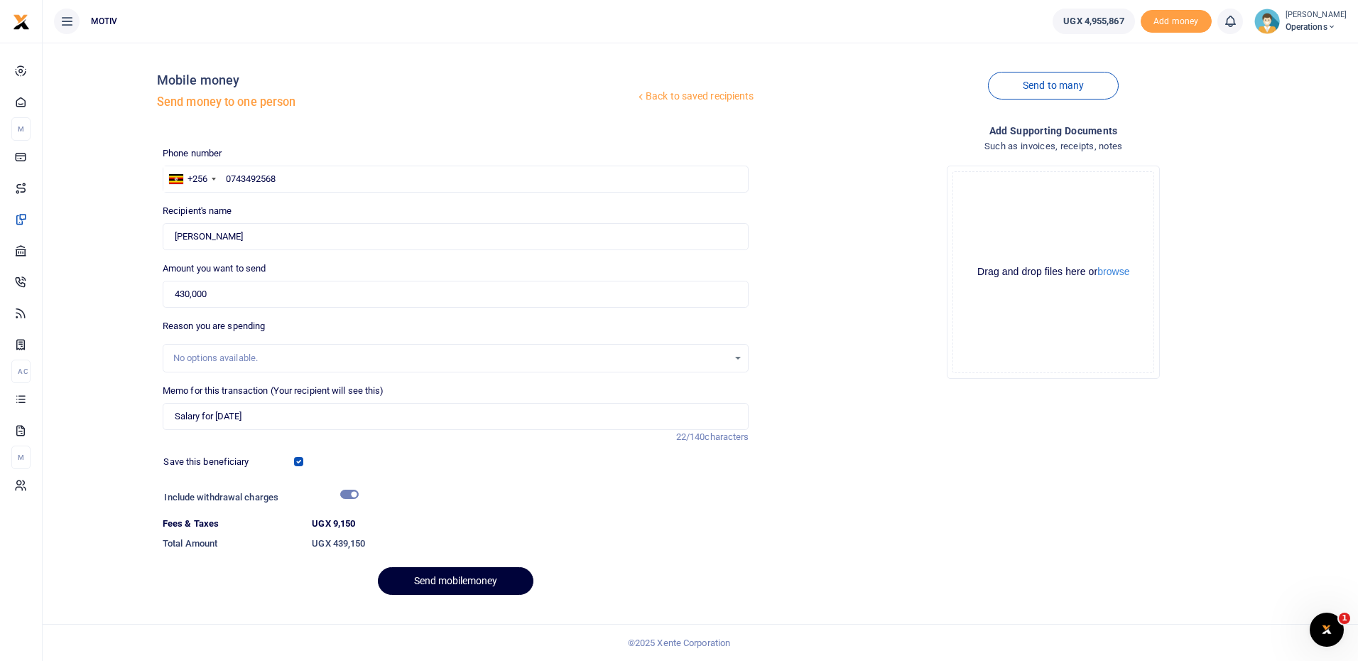
click at [450, 581] on button "Send mobilemoney" at bounding box center [456, 581] width 156 height 28
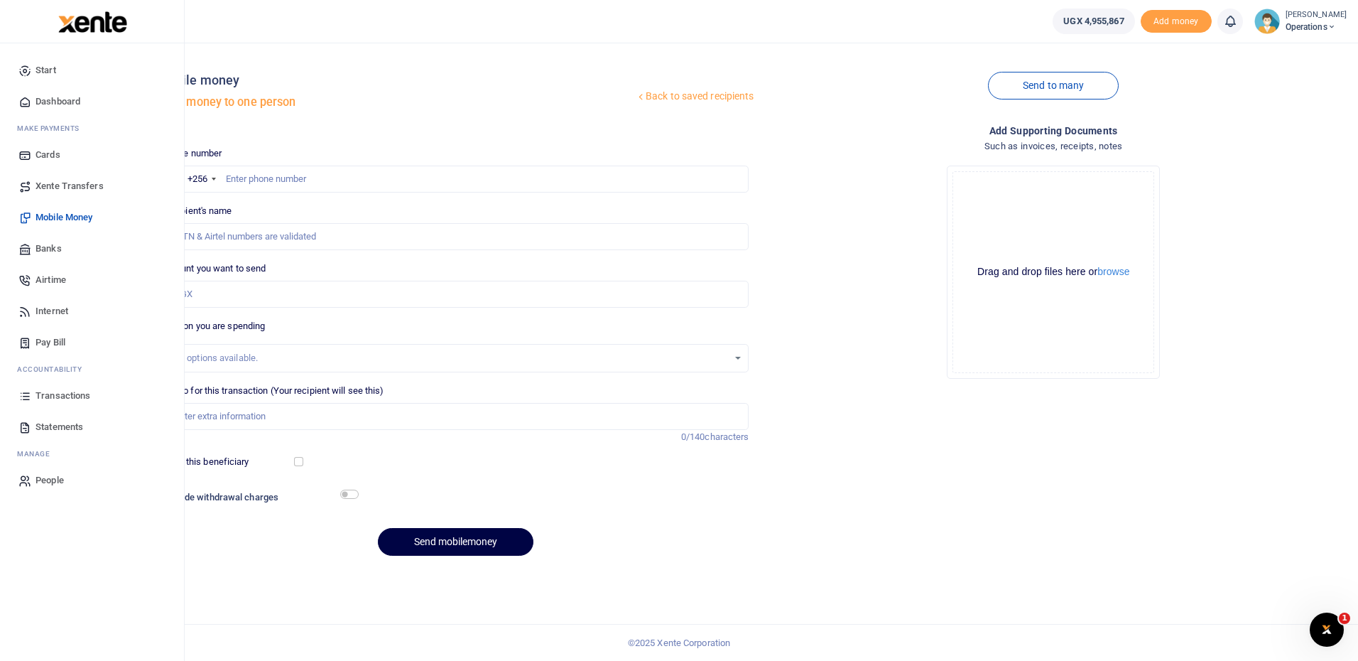
click at [58, 97] on span "Dashboard" at bounding box center [58, 101] width 45 height 14
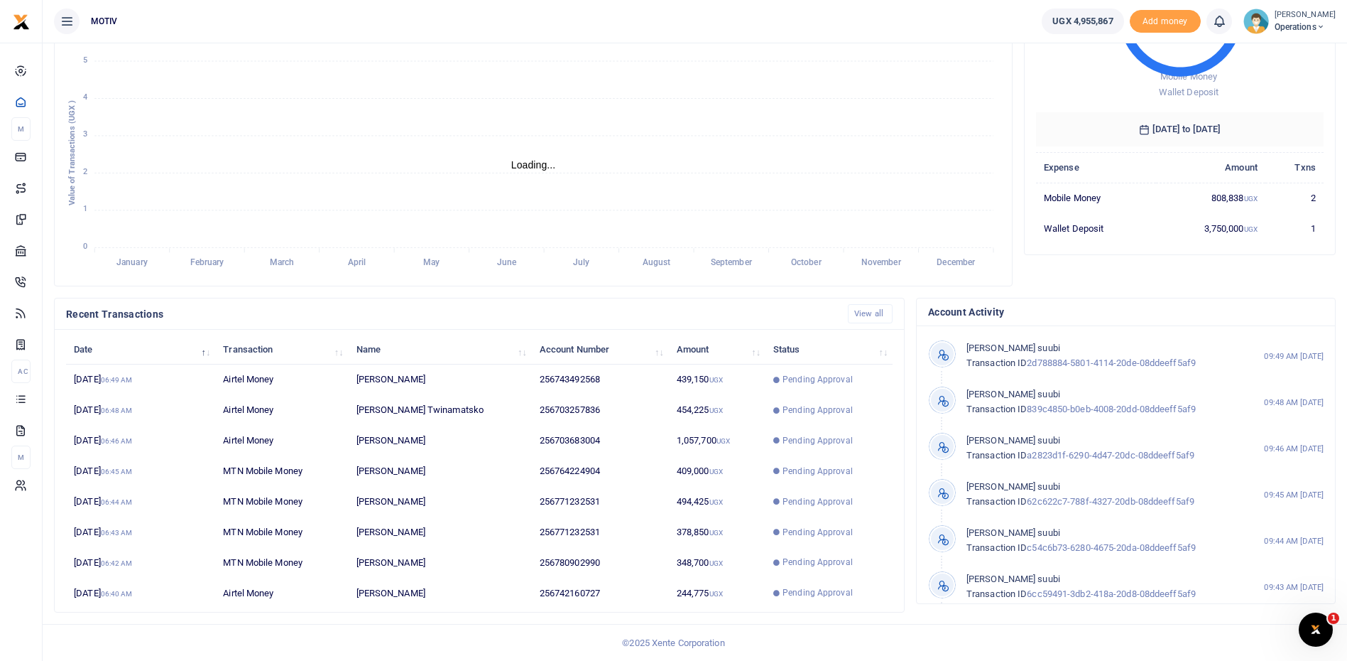
scroll to position [11, 11]
click at [881, 314] on link "View all" at bounding box center [870, 313] width 45 height 19
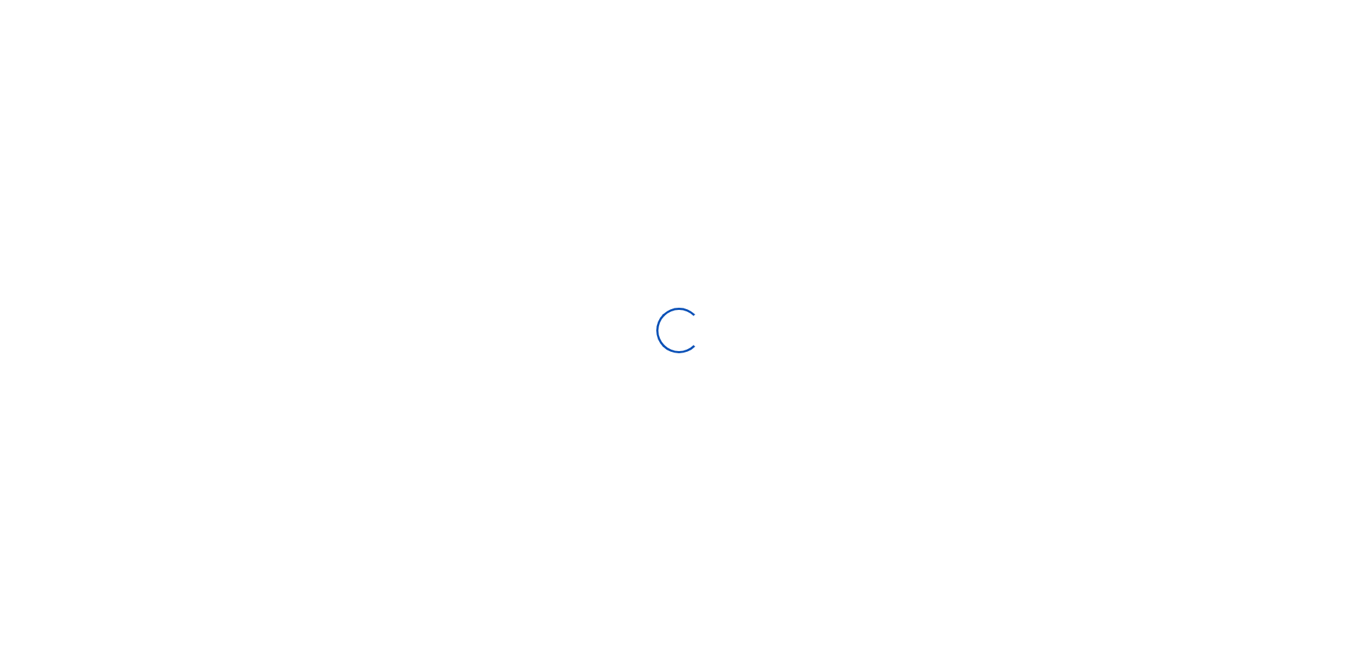
select select
type input "08/14/2025 - 09/12/2025"
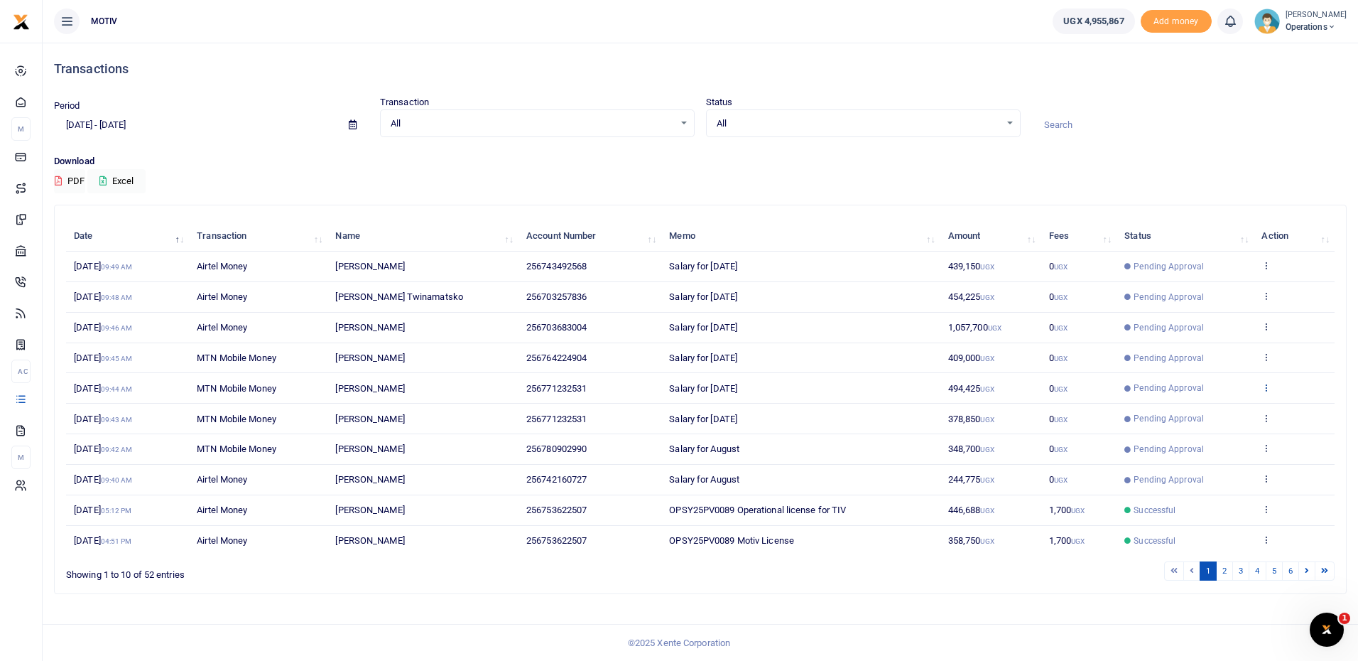
click at [1263, 384] on icon at bounding box center [1265, 387] width 9 height 10
click at [774, 383] on td "Salary for August 2025" at bounding box center [800, 388] width 278 height 31
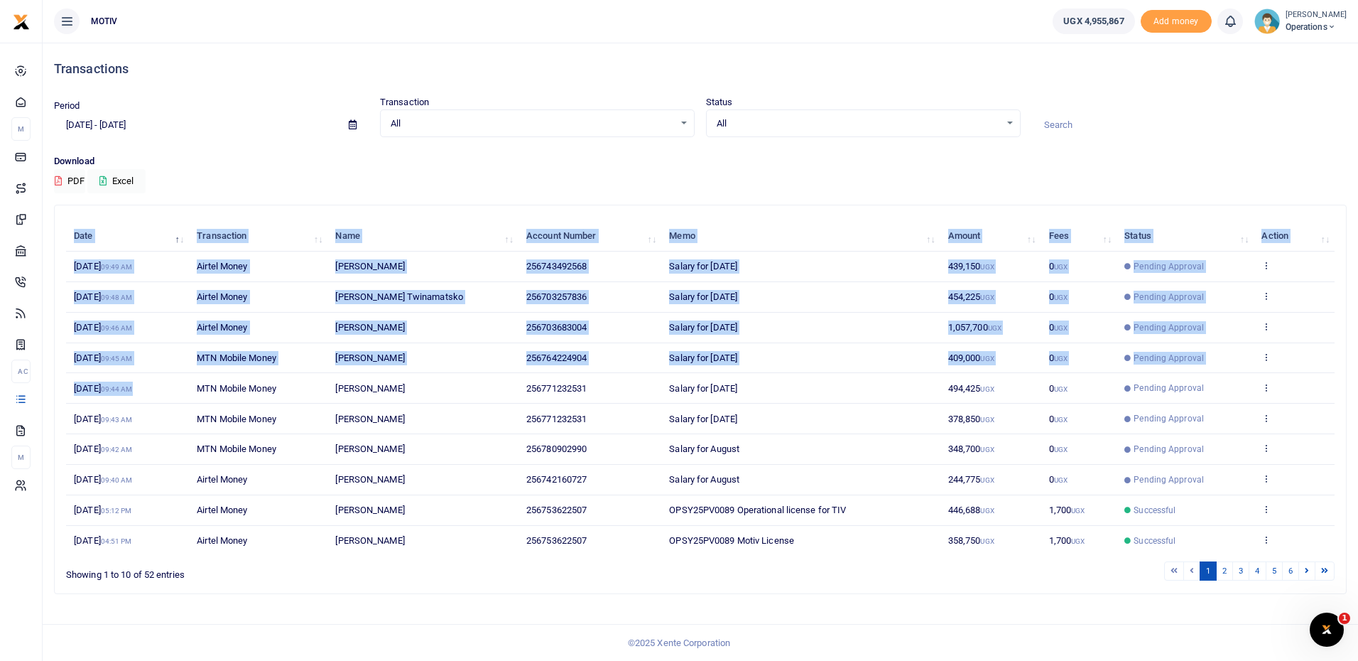
drag, startPoint x: 52, startPoint y: 391, endPoint x: 180, endPoint y: 388, distance: 127.9
click at [180, 388] on div "Search: Date Transaction Name Account Number Memo Amount Fees Status Action 12t…" at bounding box center [700, 405] width 1304 height 401
click at [183, 389] on td "12th Sep 2025 09:44 AM" at bounding box center [127, 388] width 123 height 31
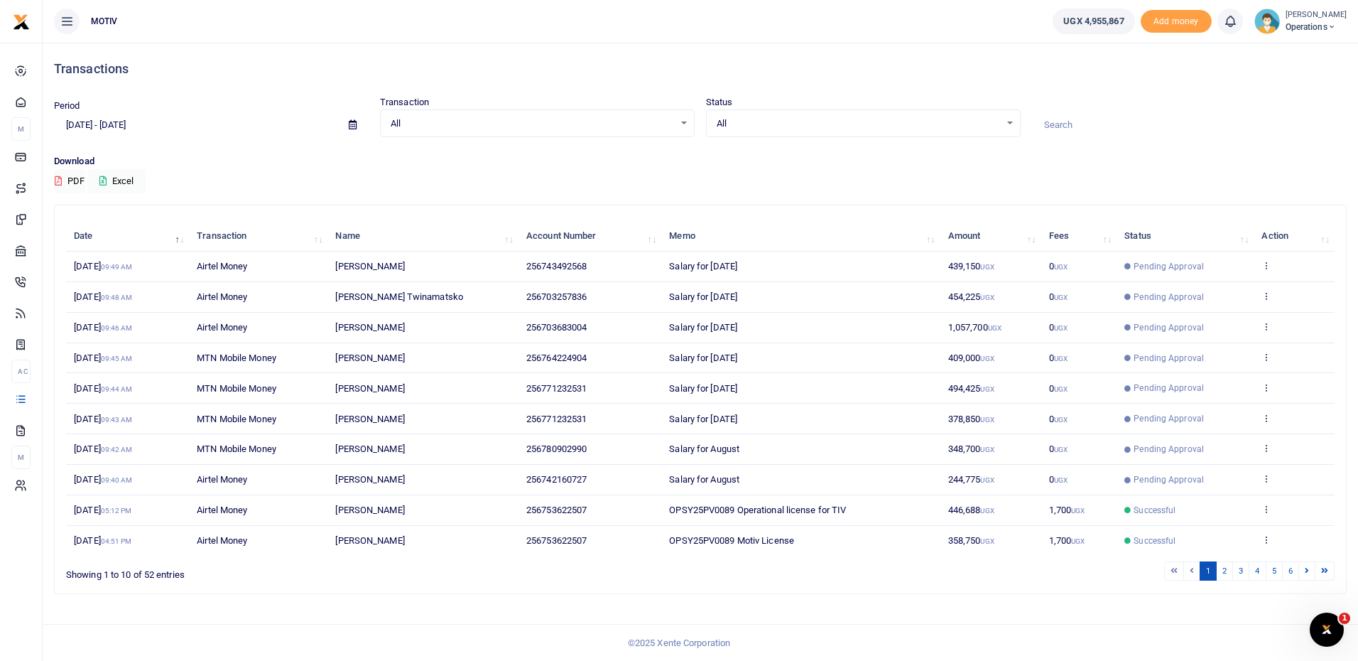
click at [183, 389] on td "12th Sep 2025 09:44 AM" at bounding box center [127, 388] width 123 height 31
click at [114, 386] on span "12th Sep 2025 09:44 AM" at bounding box center [103, 388] width 58 height 11
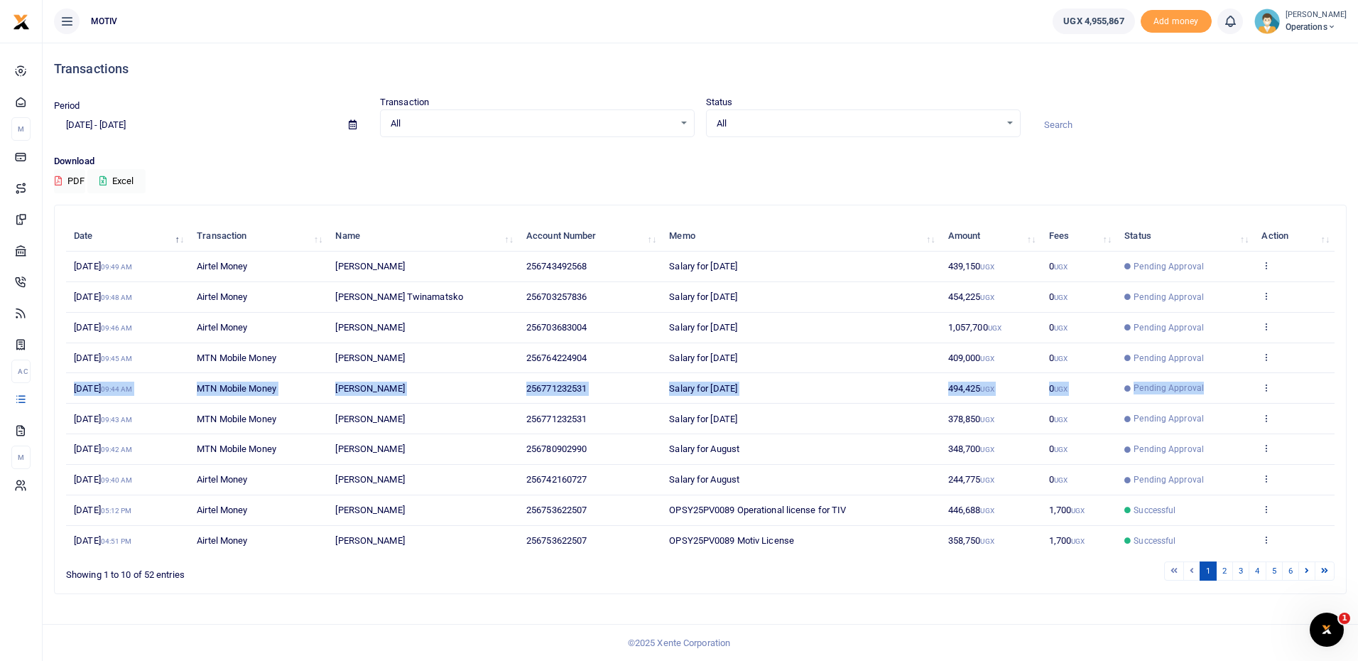
drag, startPoint x: 75, startPoint y: 381, endPoint x: 1214, endPoint y: 381, distance: 1138.5
click at [1214, 381] on tr "12th Sep 2025 09:44 AM MTN Mobile Money Eunice Naturinda 256771232531 Salary fo…" at bounding box center [700, 388] width 1268 height 31
drag, startPoint x: 1214, startPoint y: 381, endPoint x: 964, endPoint y: 386, distance: 249.3
click at [964, 386] on span "494,425 UGX" at bounding box center [971, 388] width 46 height 11
drag, startPoint x: 75, startPoint y: 385, endPoint x: 1204, endPoint y: 379, distance: 1129.3
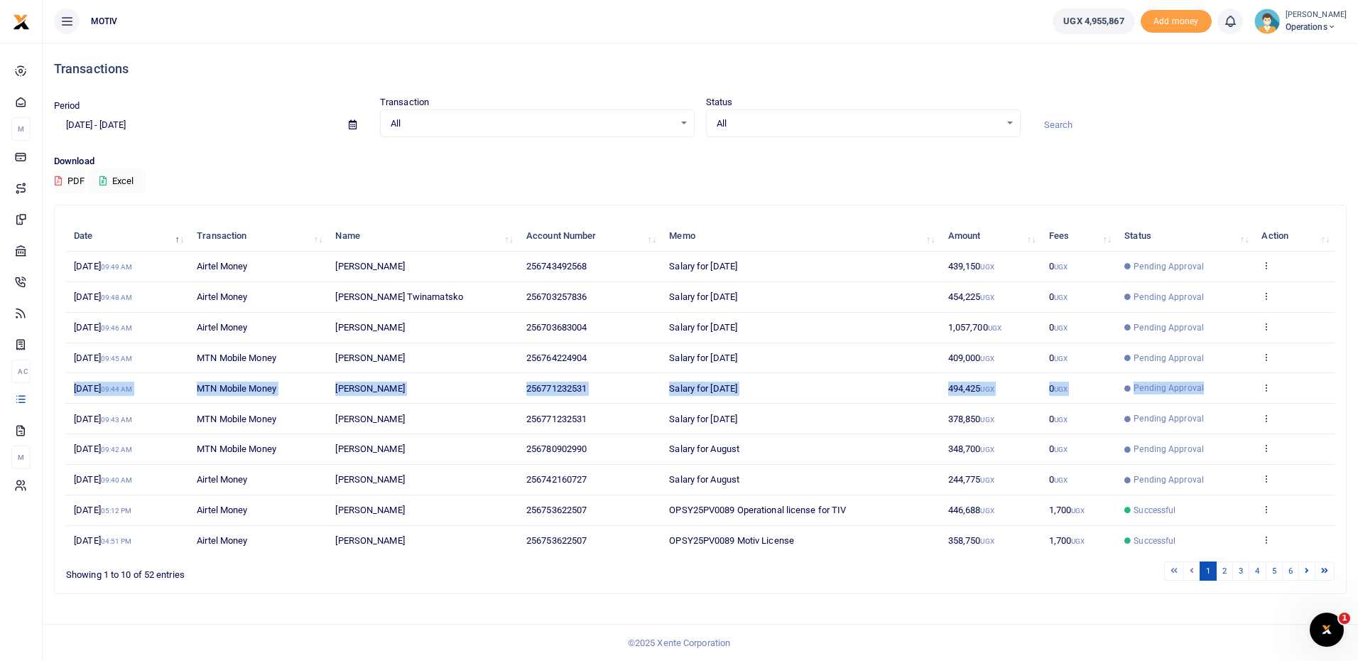
click at [1204, 379] on tr "12th Sep 2025 09:44 AM MTN Mobile Money Eunice Naturinda 256771232531 Salary fo…" at bounding box center [700, 388] width 1268 height 31
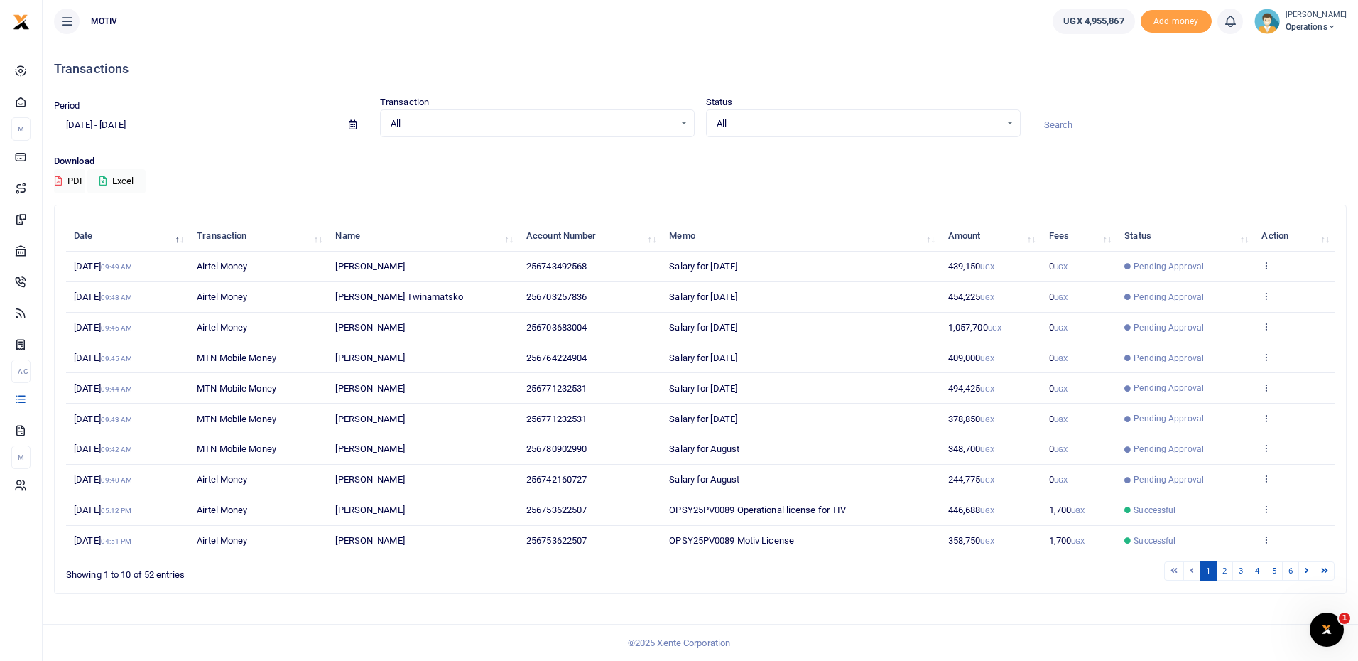
click at [684, 582] on div "Search: Date Transaction Name Account Number Memo Amount Fees Status Action 12t…" at bounding box center [700, 399] width 1291 height 388
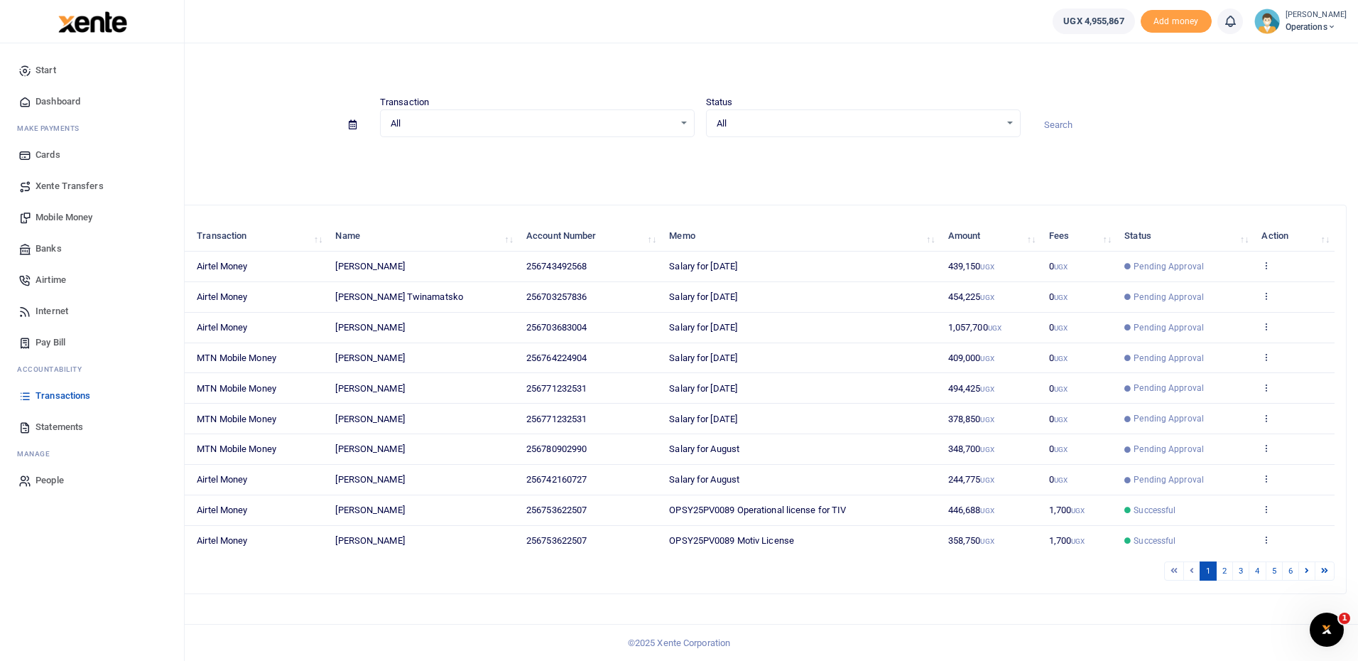
click at [61, 213] on span "Mobile Money" at bounding box center [64, 217] width 57 height 14
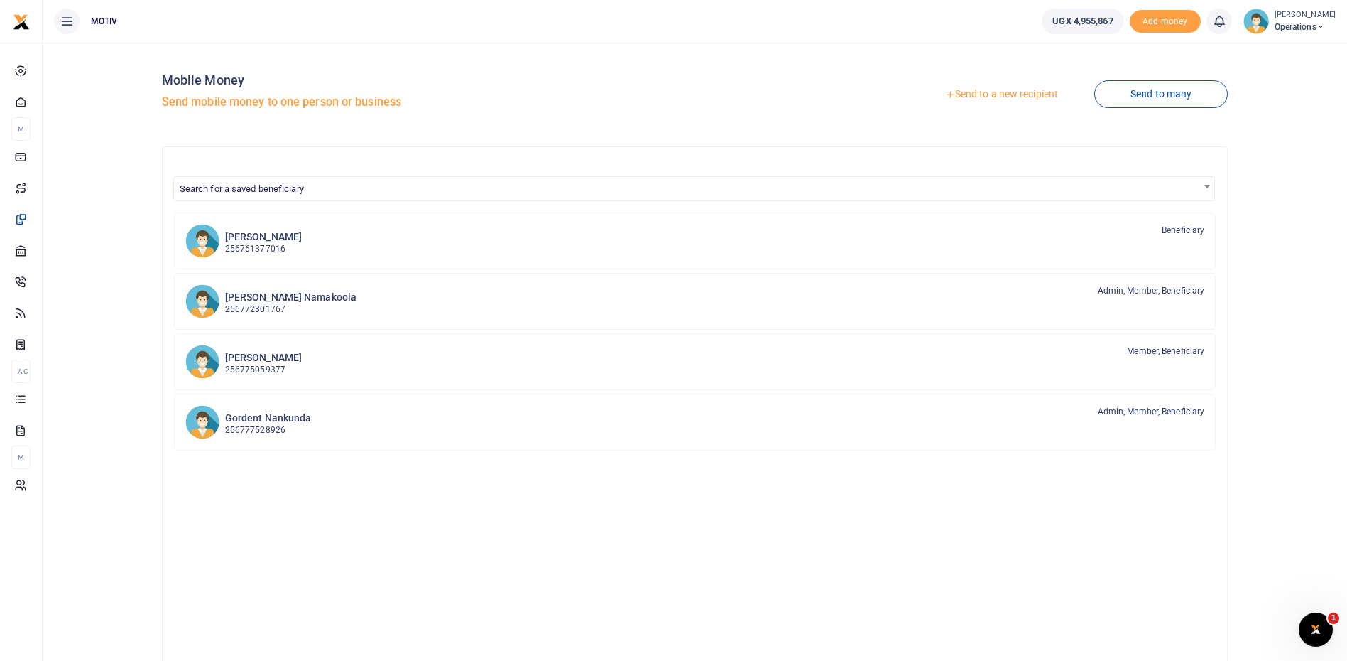
click at [986, 92] on link "Send to a new recipient" at bounding box center [1001, 95] width 185 height 26
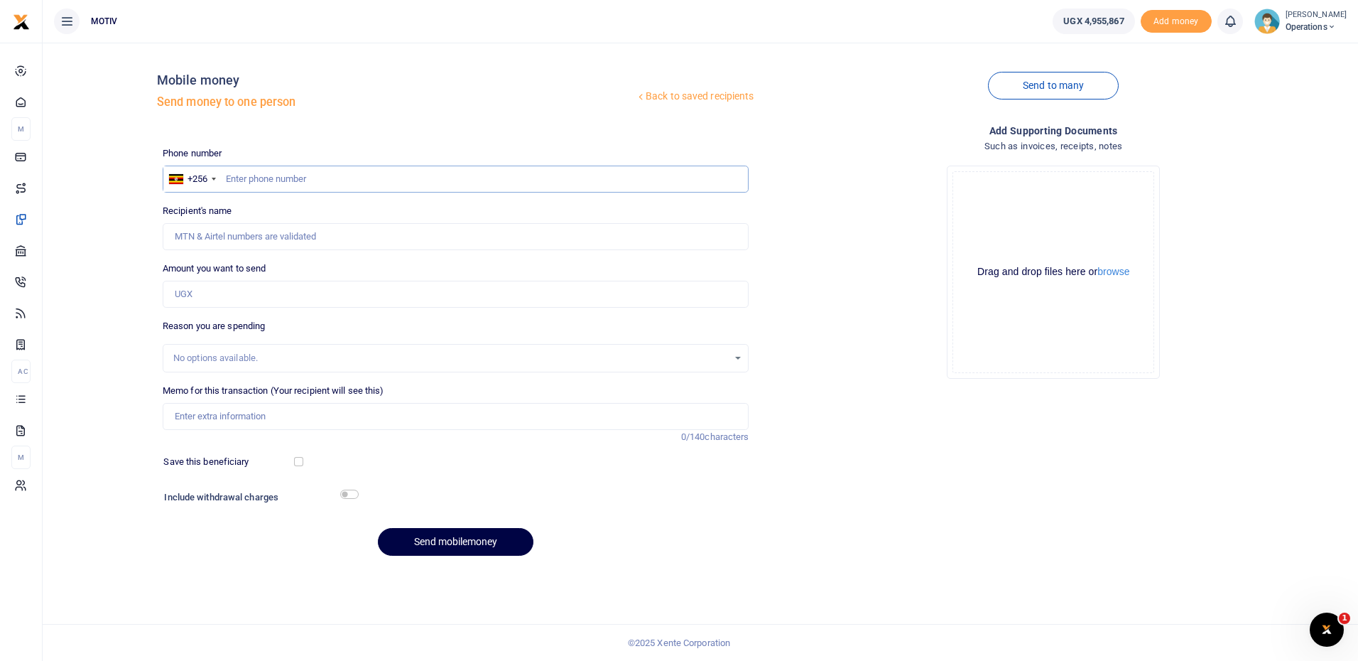
click at [237, 173] on input "text" at bounding box center [456, 178] width 587 height 27
paste input "775070585"
type input "0775070585"
type input "Innocent Ejibu"
type input "0775070585"
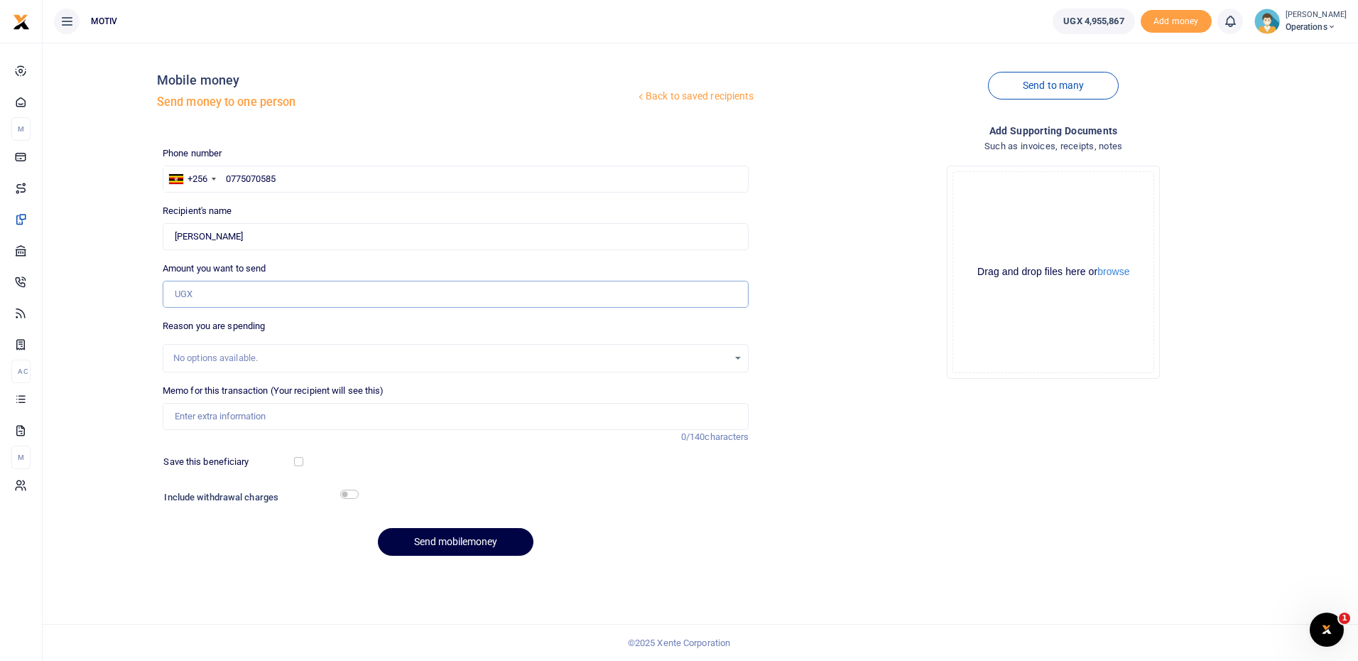
click at [197, 301] on input "Amount you want to send" at bounding box center [456, 294] width 587 height 27
paste input "485,000"
type input "485,000"
click at [212, 418] on input "Memo for this transaction (Your recipient will see this)" at bounding box center [456, 416] width 587 height 27
type input "Salary for August 2025"
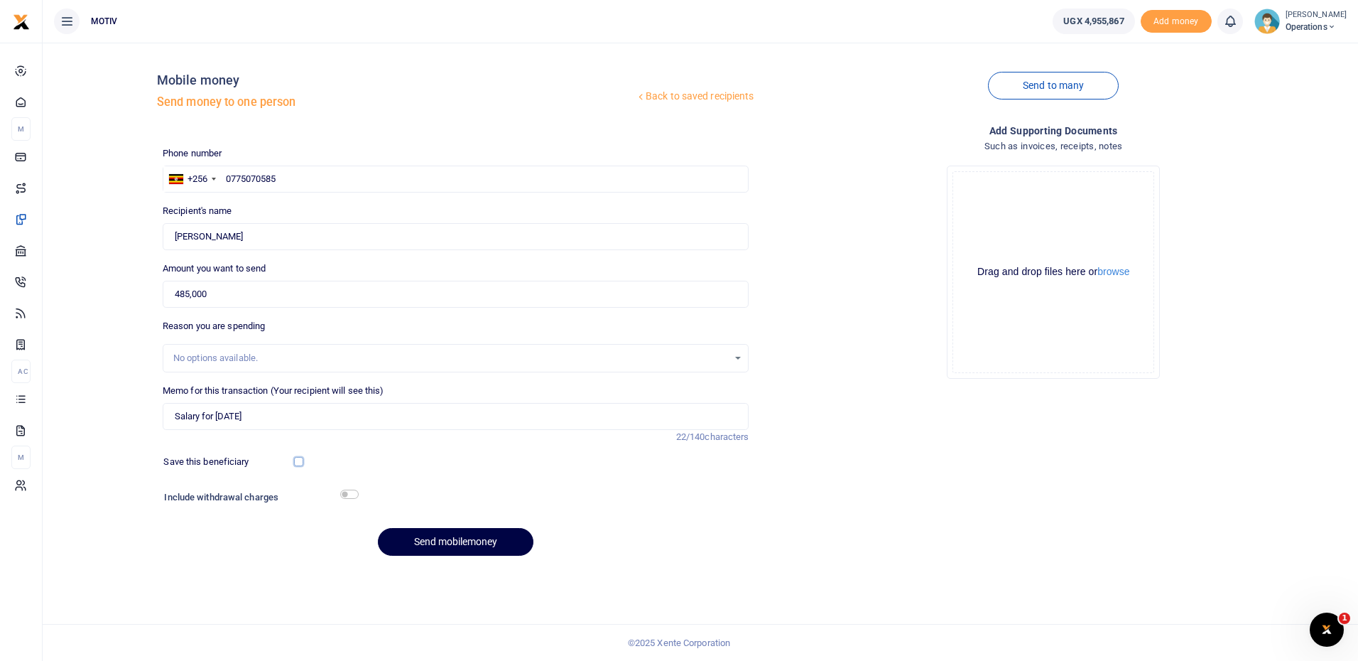
click at [298, 463] on input "checkbox" at bounding box center [298, 461] width 9 height 9
checkbox input "true"
click at [344, 491] on input "checkbox" at bounding box center [349, 493] width 18 height 9
checkbox input "true"
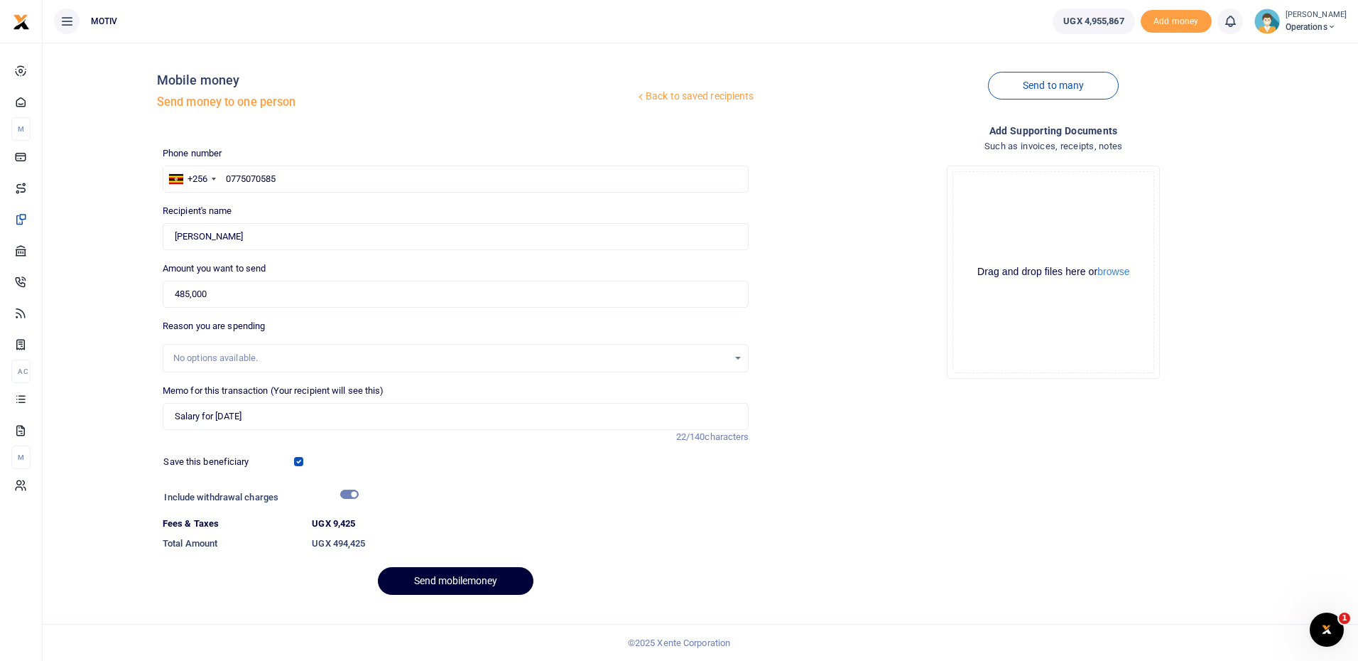
click at [420, 580] on button "Send mobilemoney" at bounding box center [456, 581] width 156 height 28
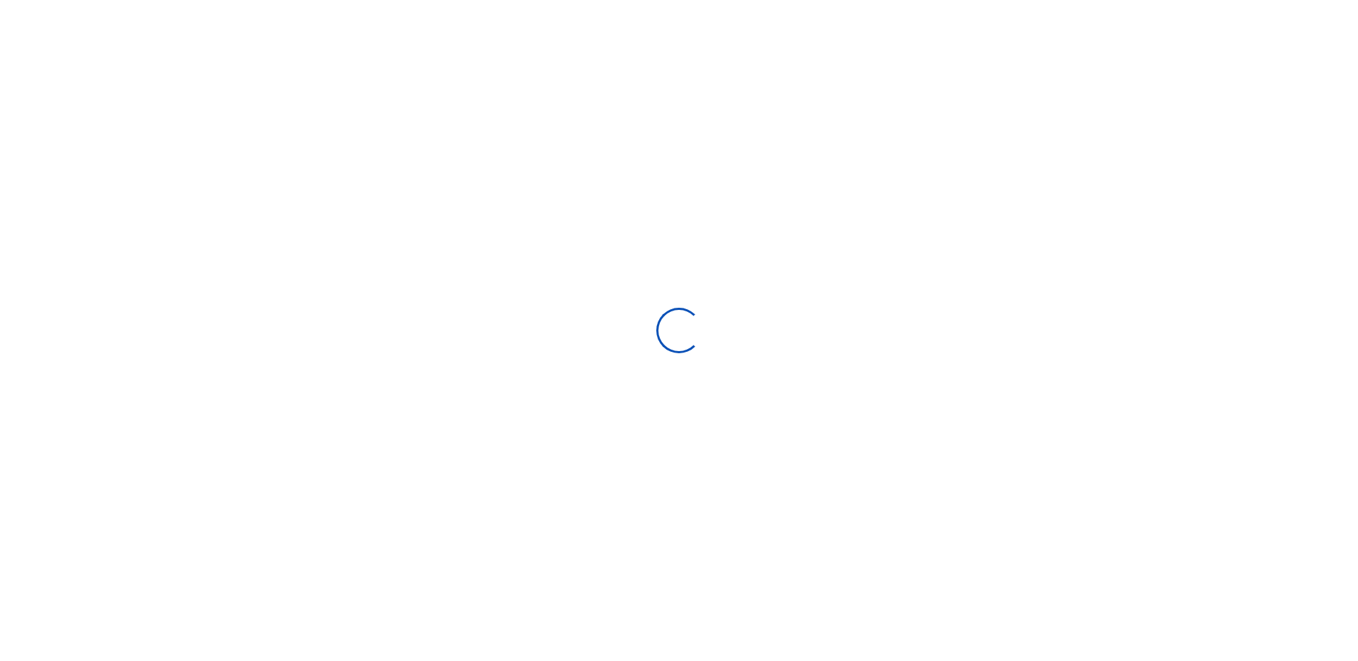
select select "Loading bundles"
select select
